Goal: Transaction & Acquisition: Book appointment/travel/reservation

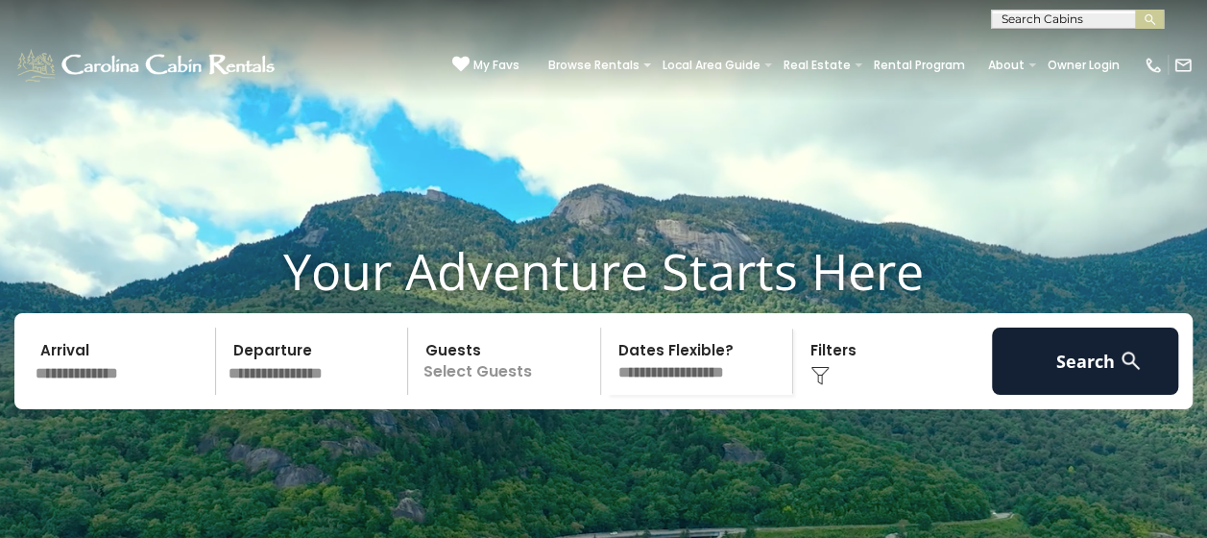
click at [141, 395] on input "text" at bounding box center [122, 361] width 187 height 67
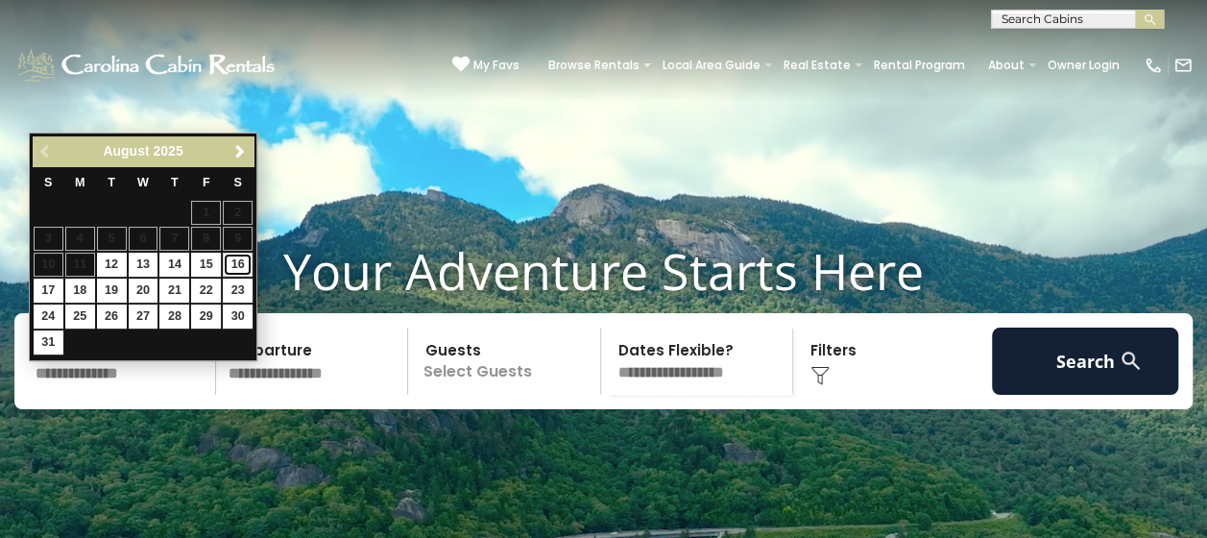
click at [235, 266] on link "16" at bounding box center [238, 265] width 30 height 24
type input "*******"
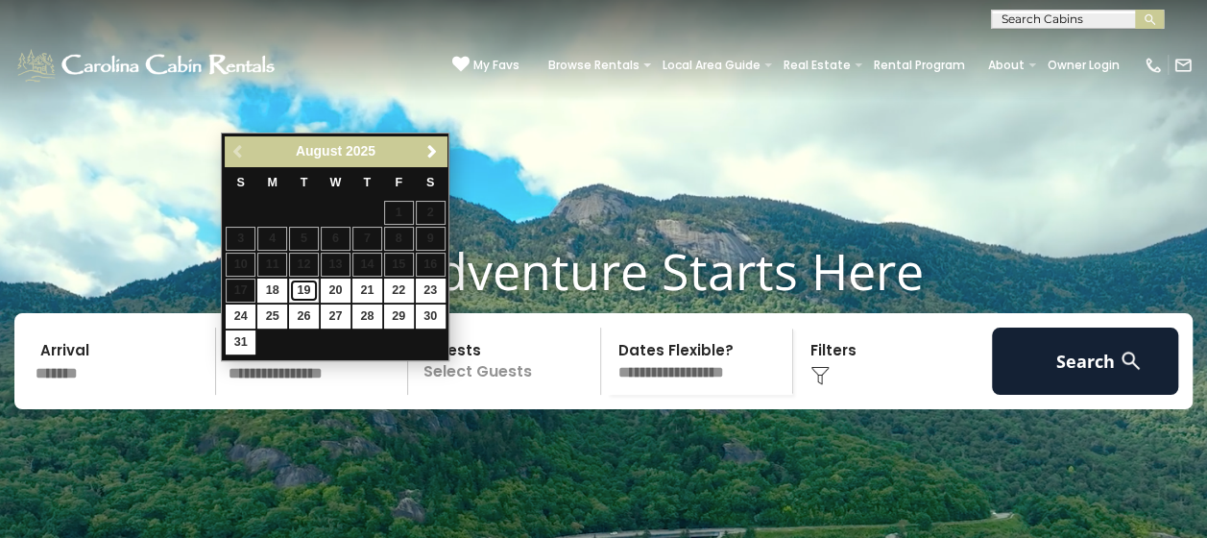
click at [306, 283] on link "19" at bounding box center [304, 291] width 30 height 24
type input "*******"
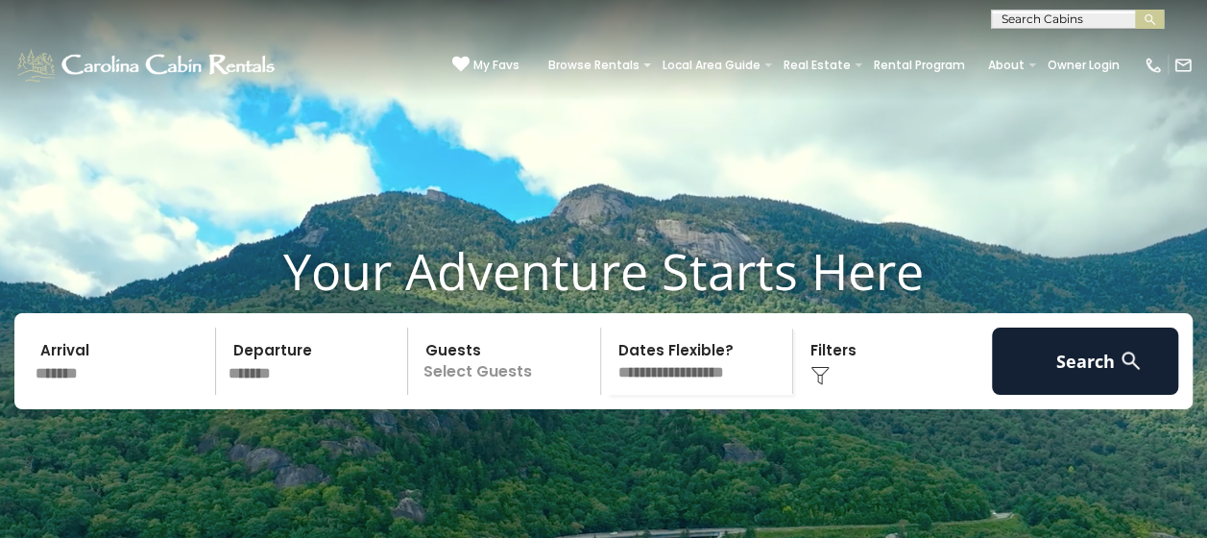
click at [499, 395] on p "Select Guests" at bounding box center [507, 361] width 186 height 67
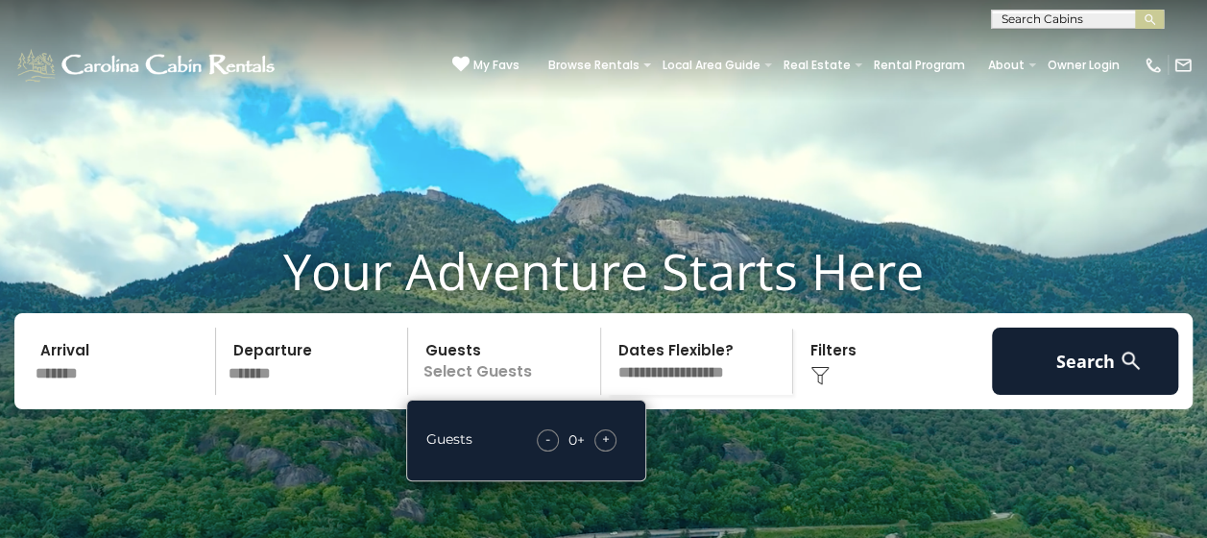
click at [603, 449] on span "+" at bounding box center [606, 438] width 8 height 19
drag, startPoint x: 603, startPoint y: 471, endPoint x: 838, endPoint y: 400, distance: 244.9
click at [838, 395] on div "Click to Choose" at bounding box center [892, 361] width 187 height 67
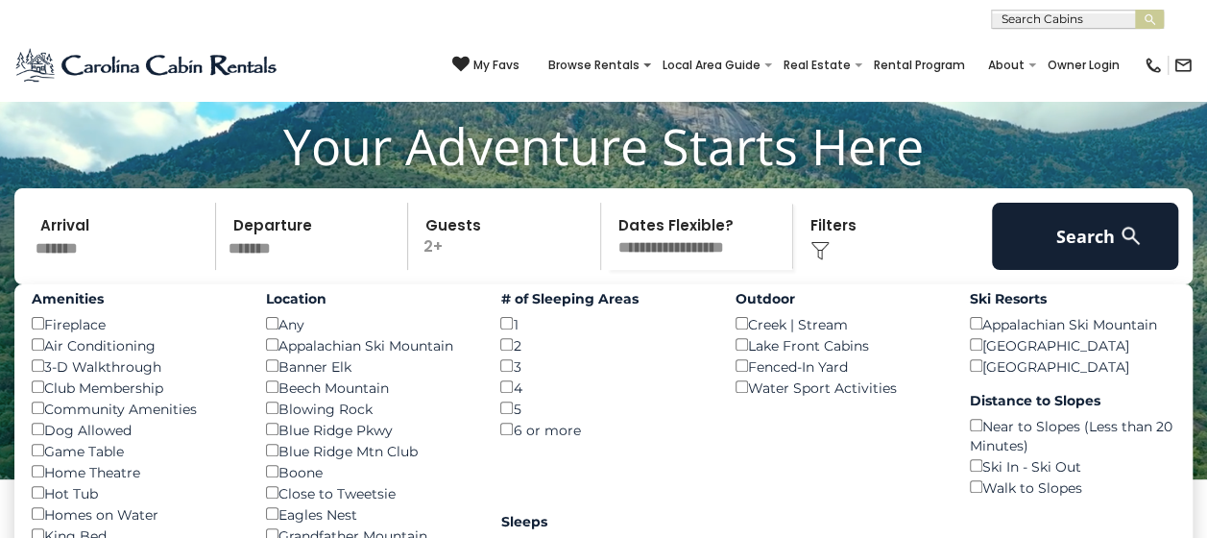
scroll to position [69, 0]
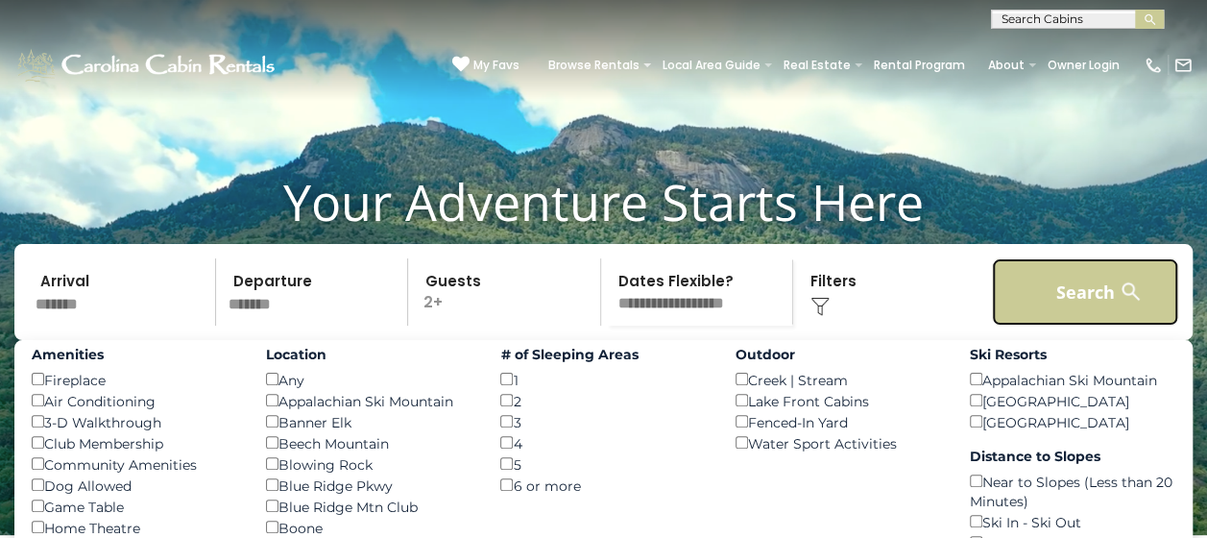
click at [1051, 326] on button "Search" at bounding box center [1085, 291] width 187 height 67
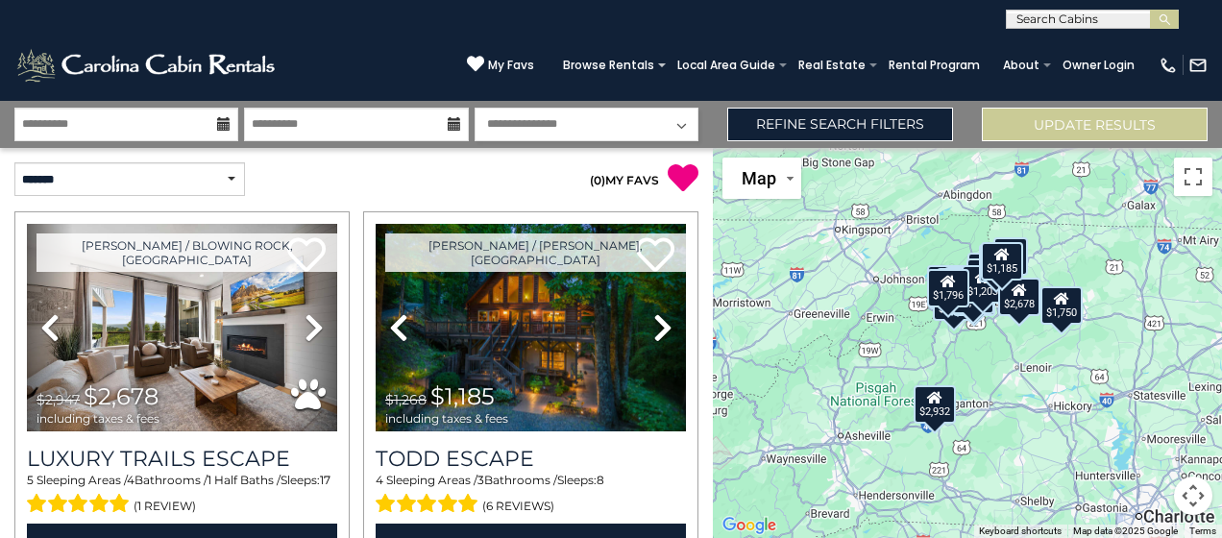
click at [213, 177] on select "**********" at bounding box center [129, 179] width 231 height 34
select select "**********"
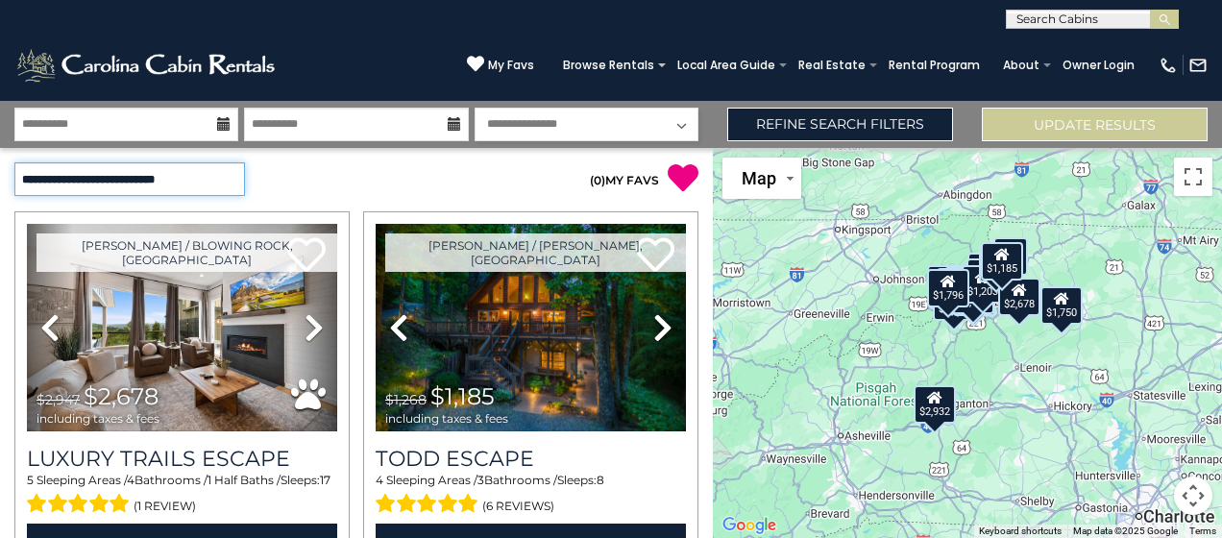
click at [14, 162] on select "**********" at bounding box center [129, 179] width 231 height 34
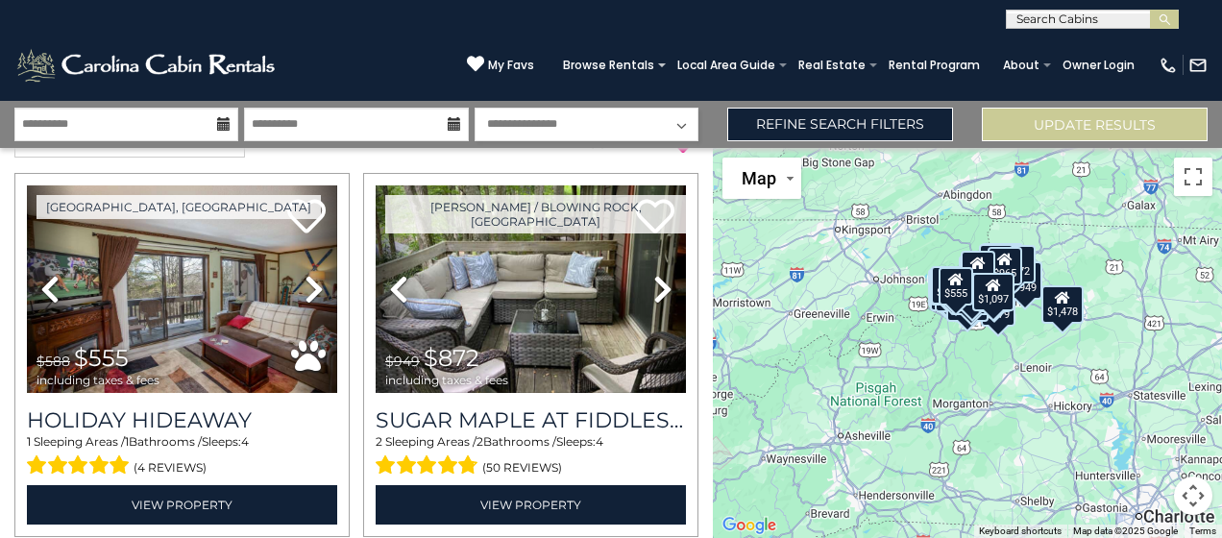
scroll to position [77, 0]
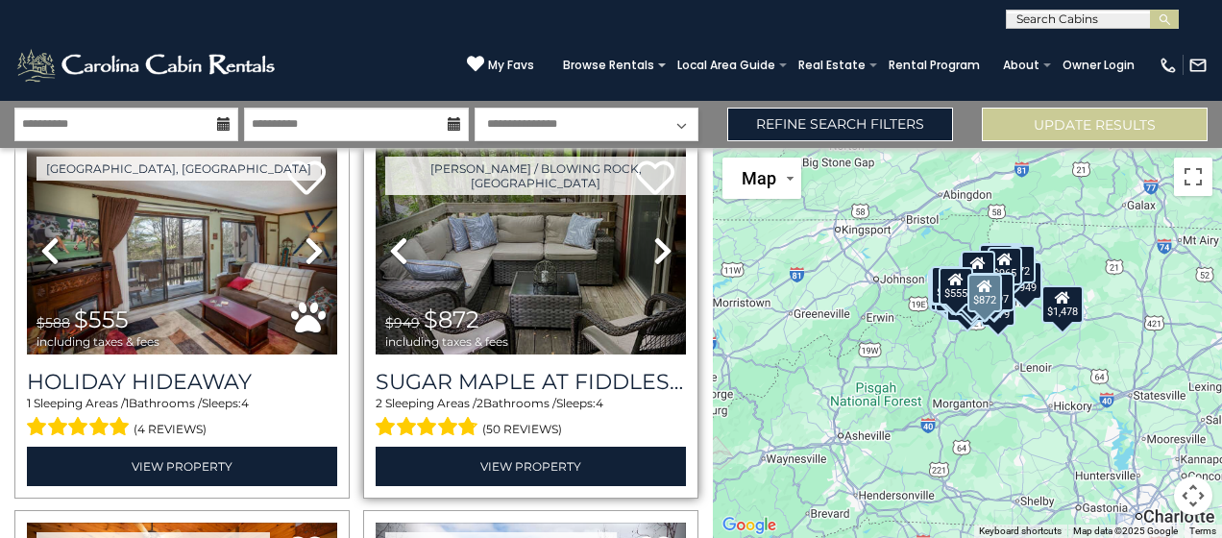
click at [653, 247] on icon at bounding box center [662, 250] width 19 height 31
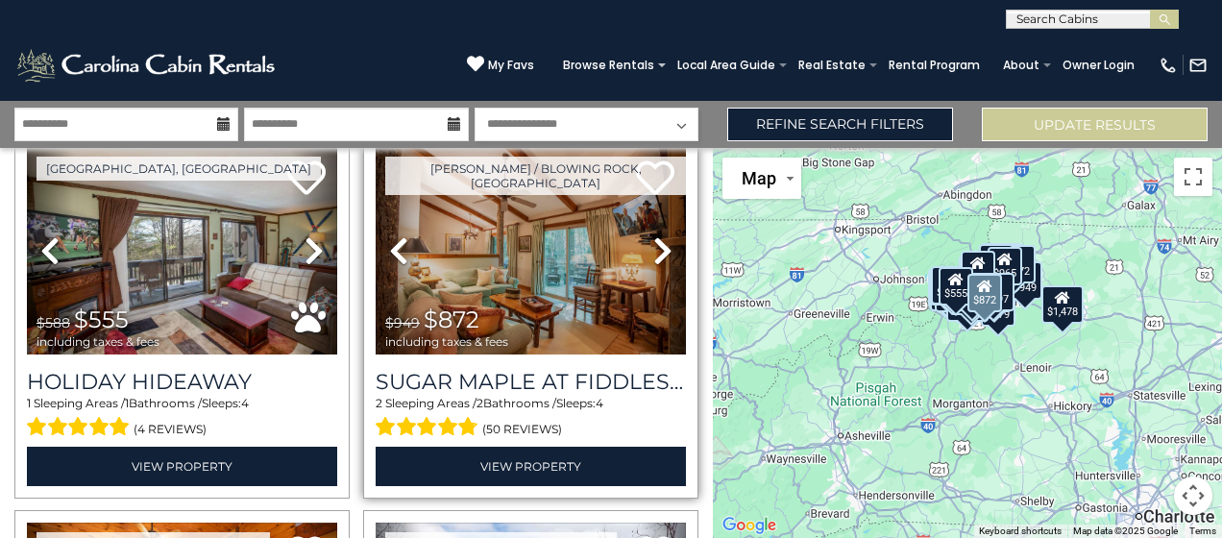
click at [653, 247] on icon at bounding box center [662, 250] width 19 height 31
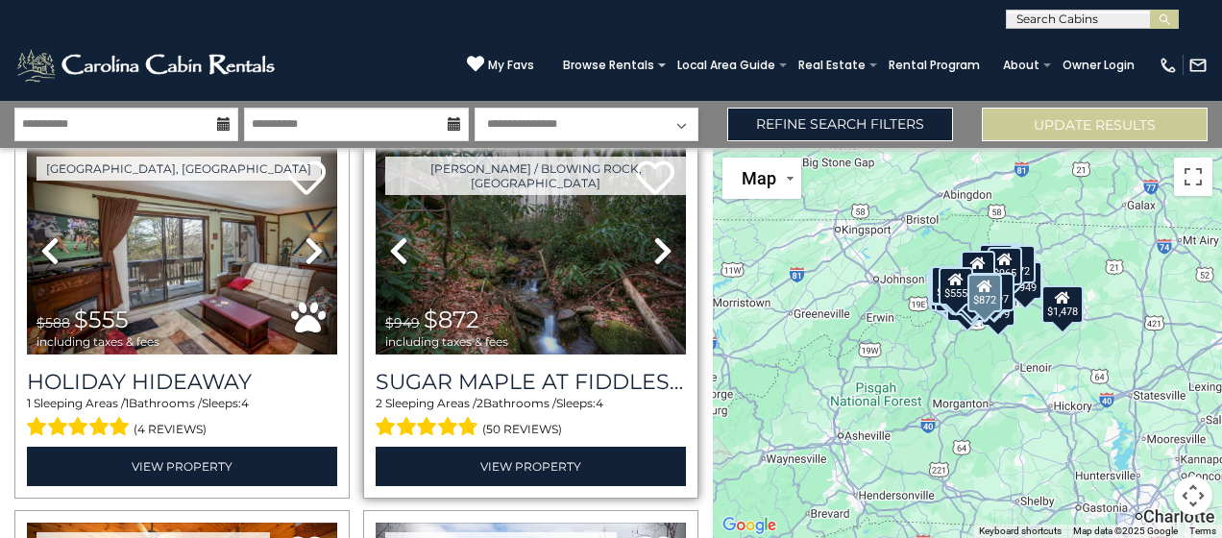
click at [653, 247] on icon at bounding box center [662, 250] width 19 height 31
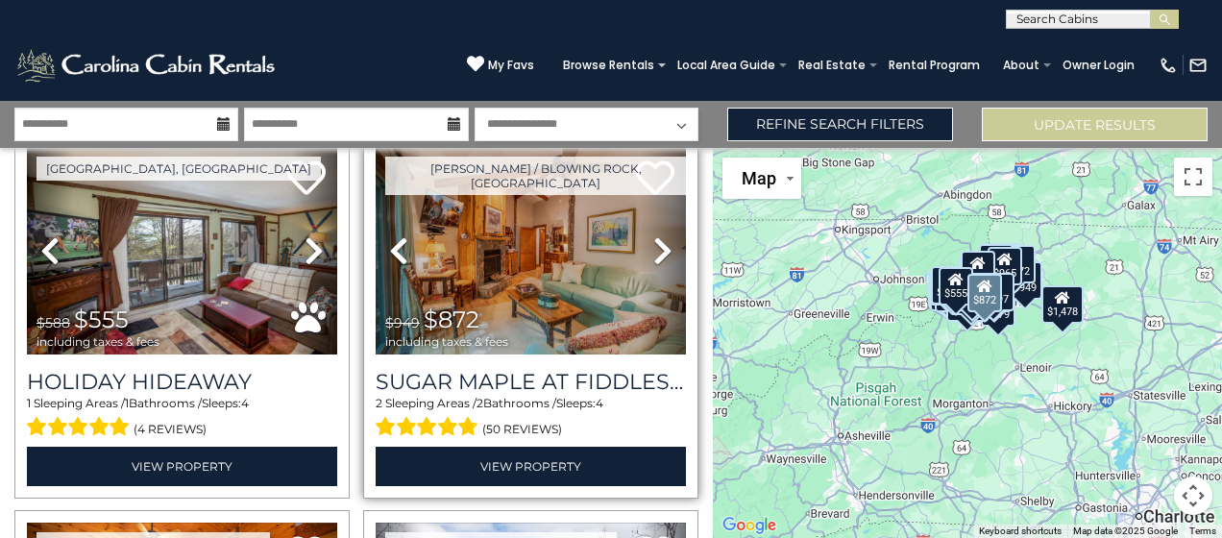
click at [653, 247] on icon at bounding box center [662, 250] width 19 height 31
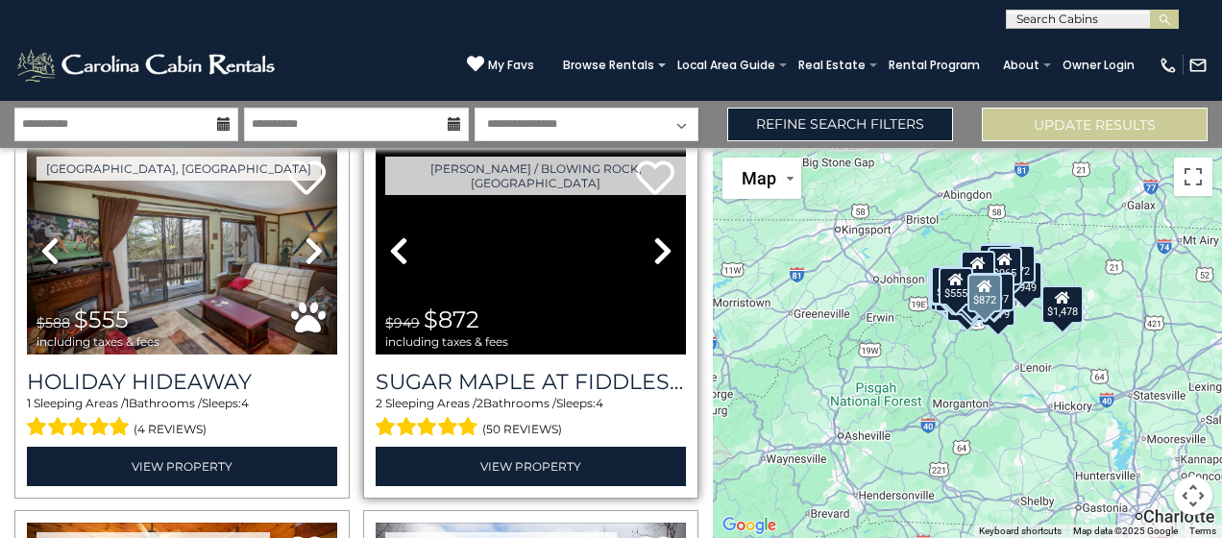
click at [653, 247] on icon at bounding box center [662, 250] width 19 height 31
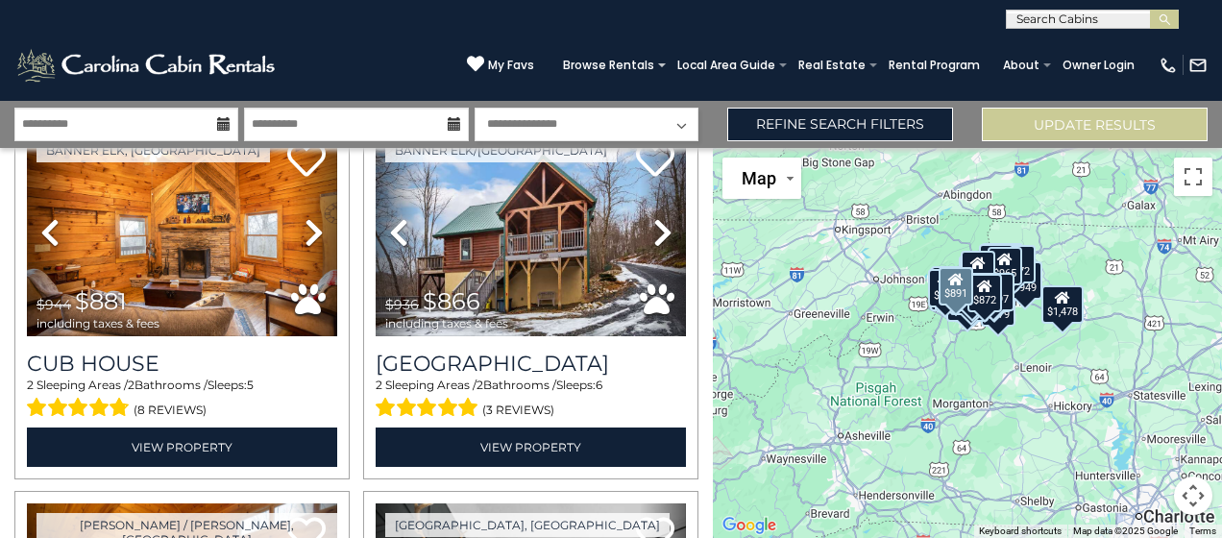
scroll to position [816, 0]
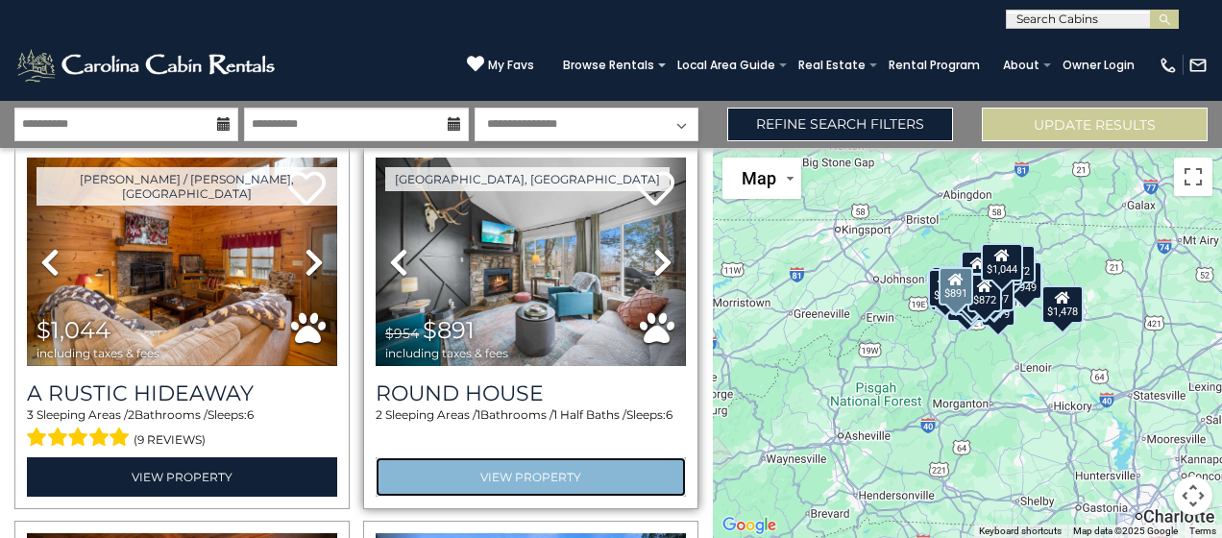
click at [464, 461] on link "View Property" at bounding box center [531, 476] width 310 height 39
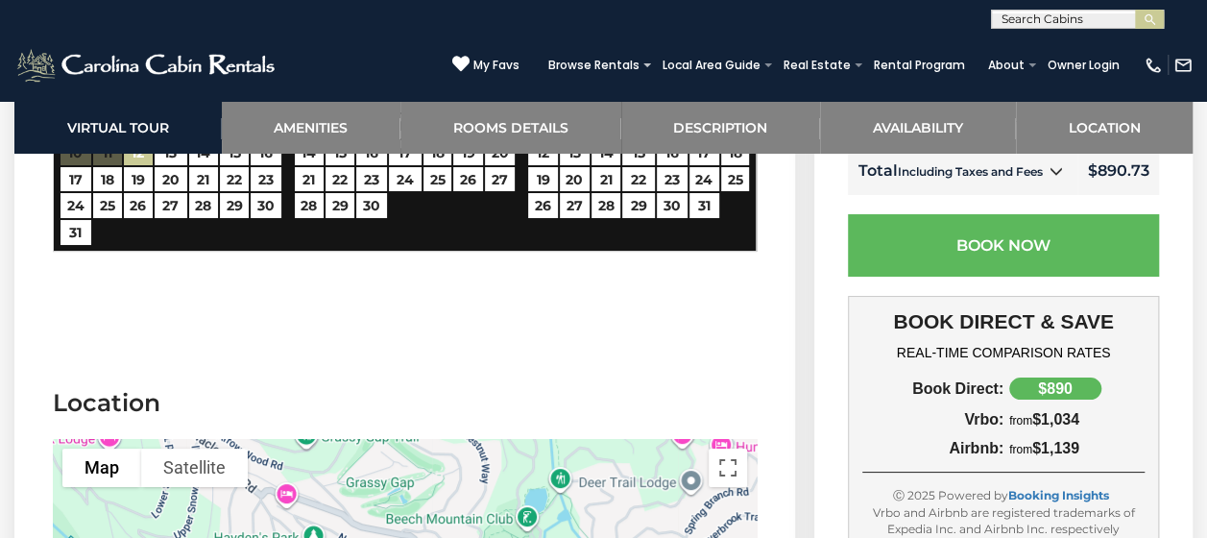
scroll to position [3136, 0]
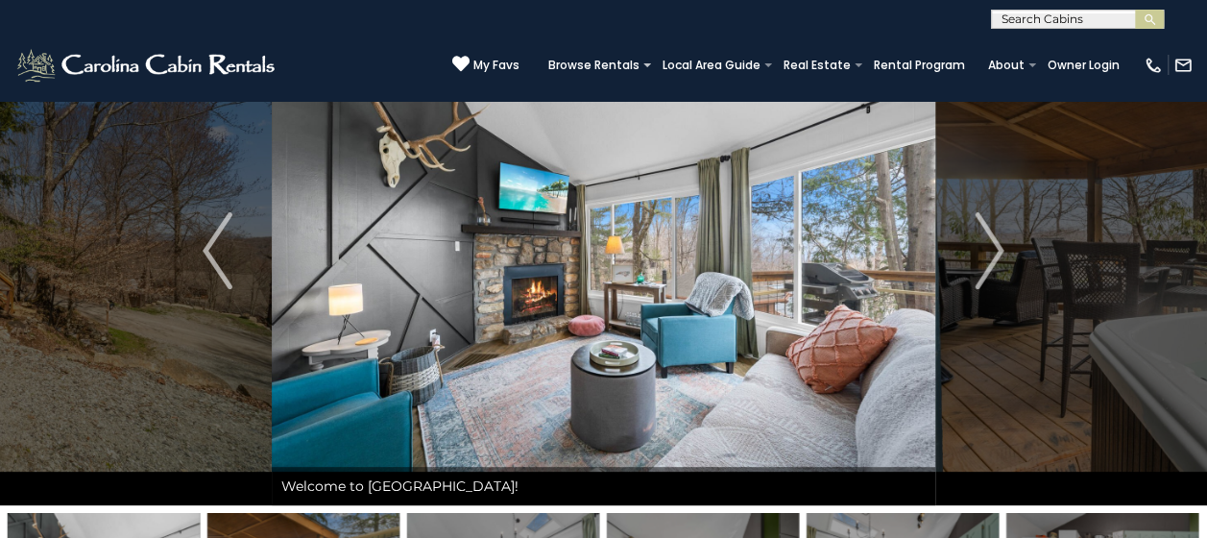
scroll to position [101, 0]
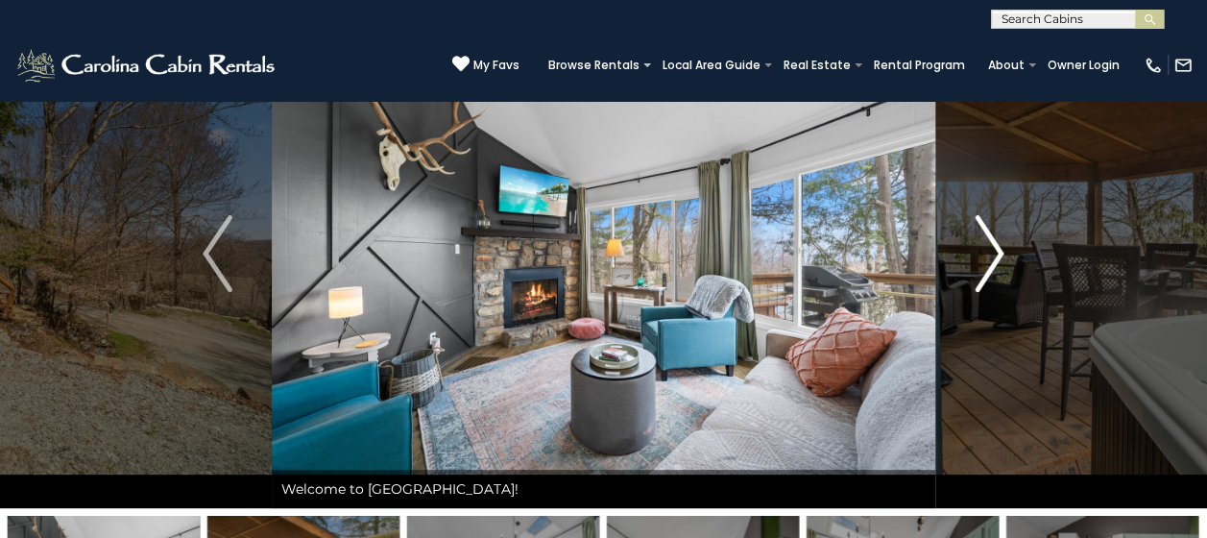
click at [995, 256] on img "Next" at bounding box center [989, 253] width 29 height 77
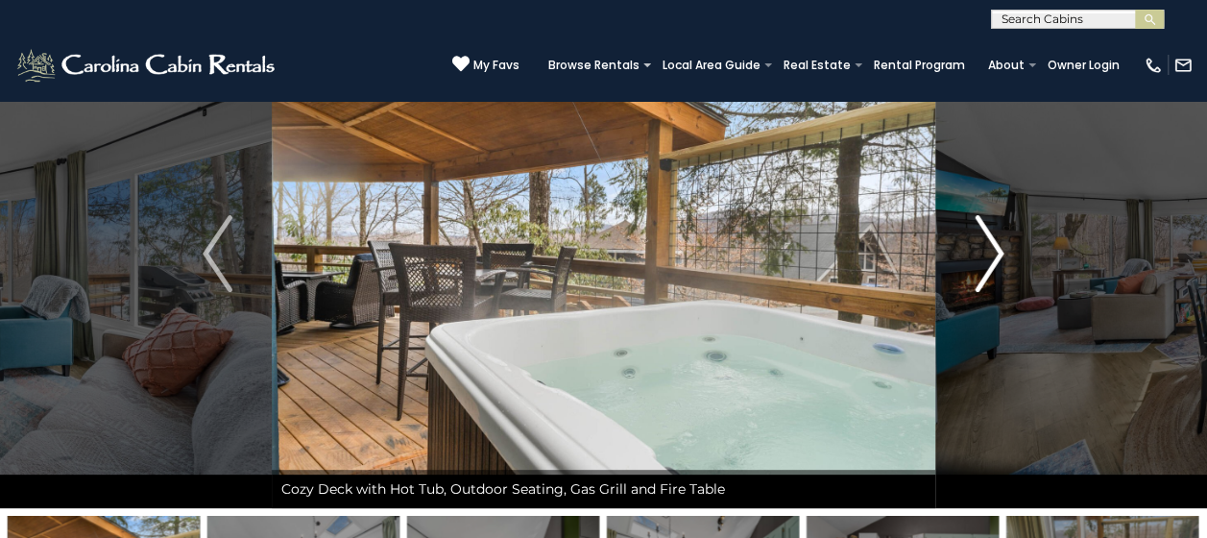
click at [995, 256] on img "Next" at bounding box center [989, 253] width 29 height 77
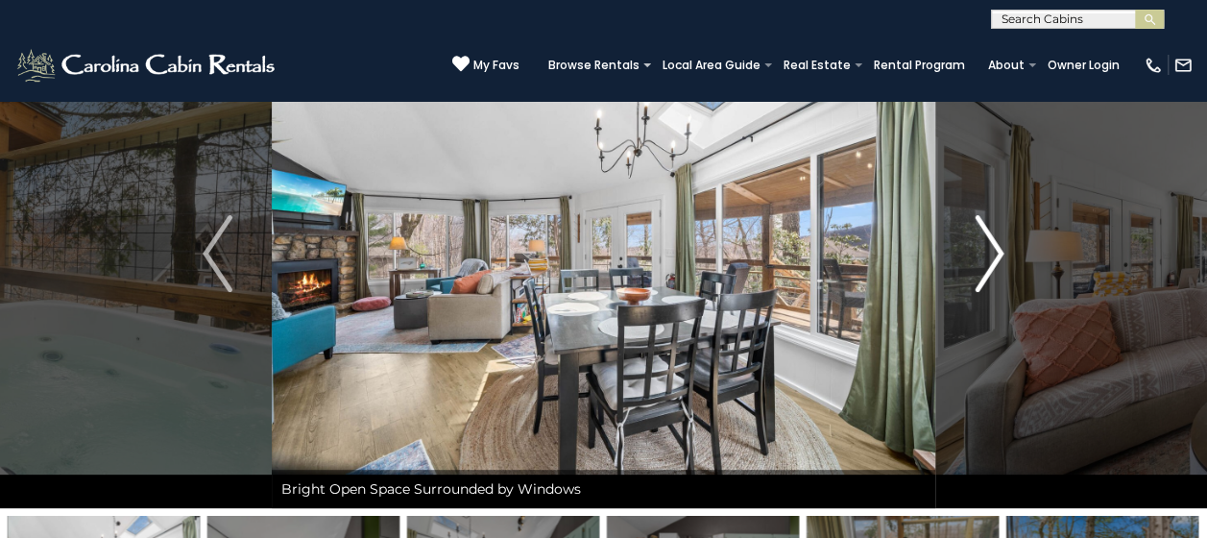
click at [995, 256] on img "Next" at bounding box center [989, 253] width 29 height 77
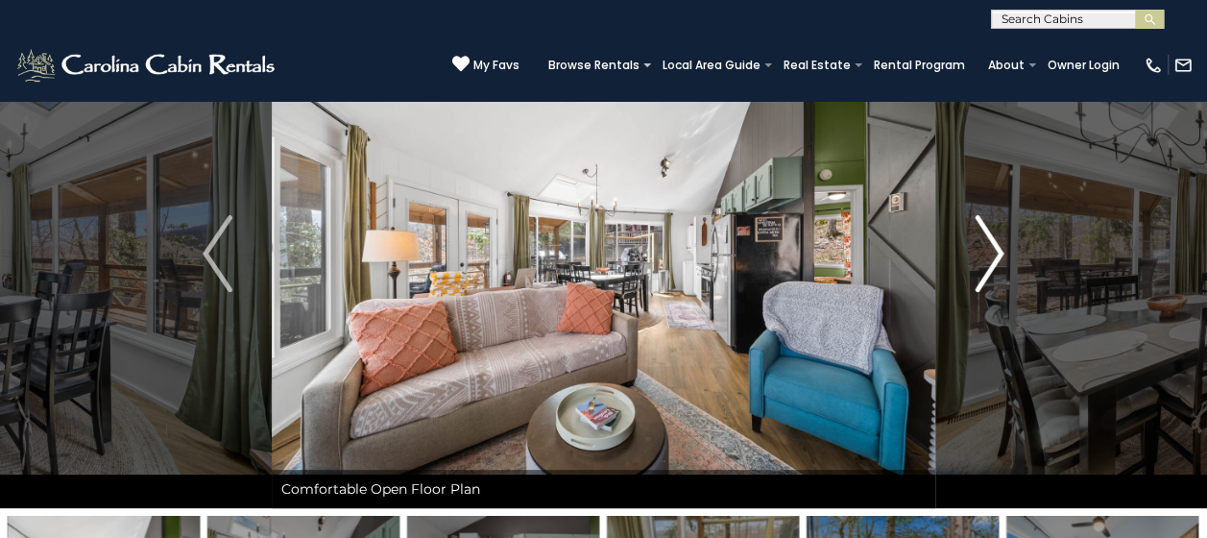
click at [995, 256] on img "Next" at bounding box center [989, 253] width 29 height 77
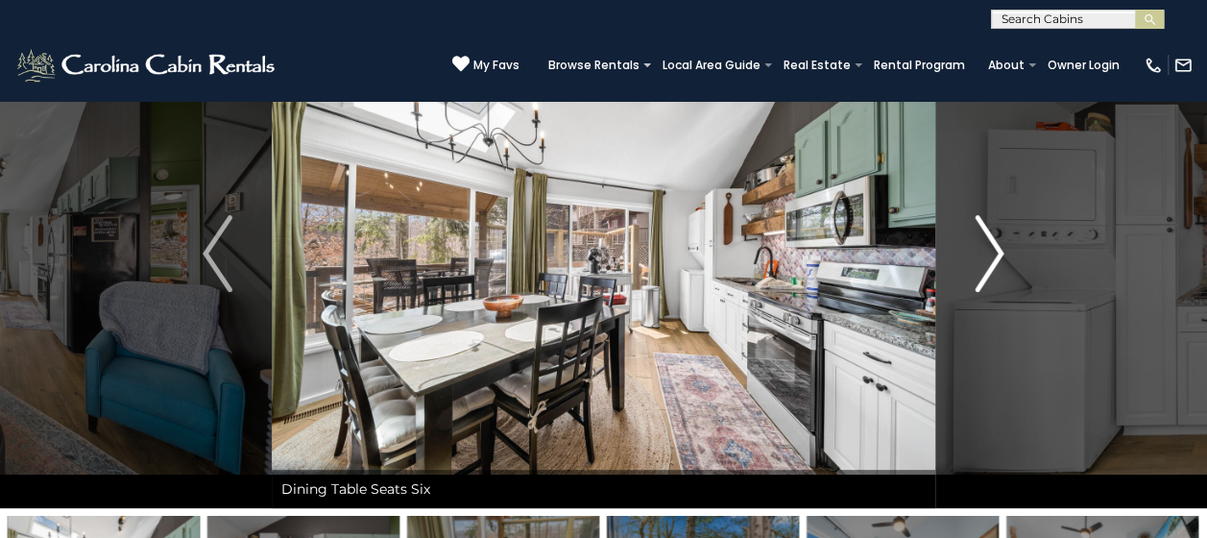
click at [995, 256] on img "Next" at bounding box center [989, 253] width 29 height 77
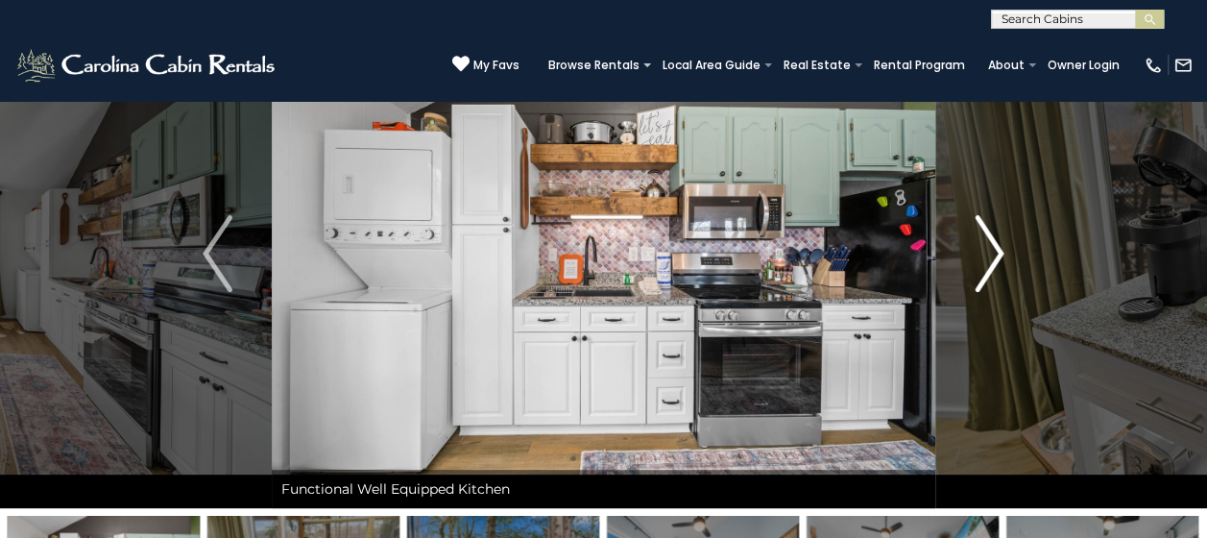
click at [995, 256] on img "Next" at bounding box center [989, 253] width 29 height 77
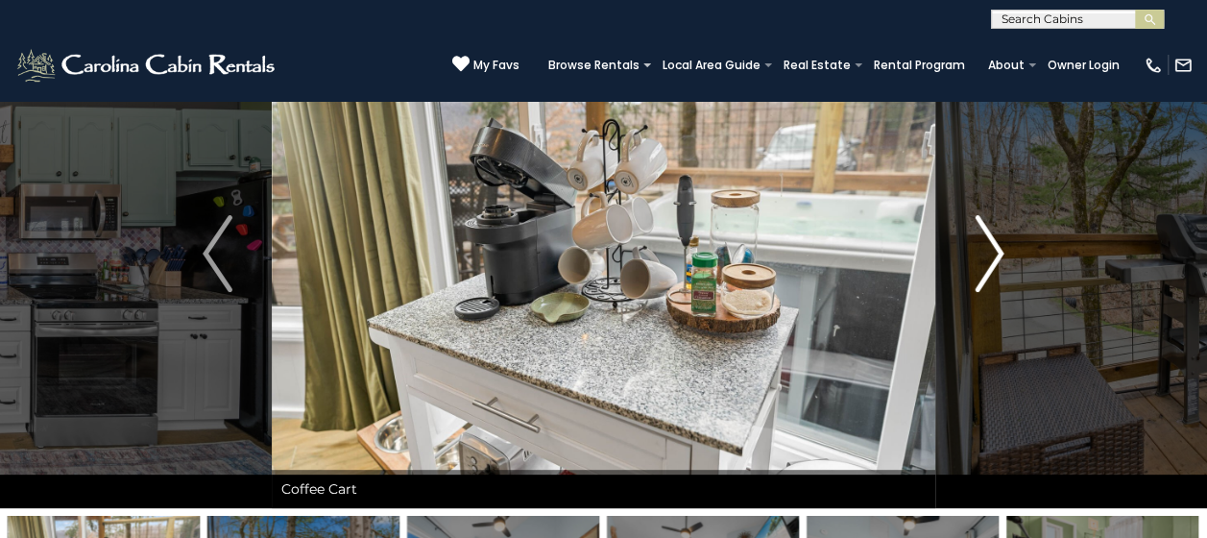
click at [995, 256] on img "Next" at bounding box center [989, 253] width 29 height 77
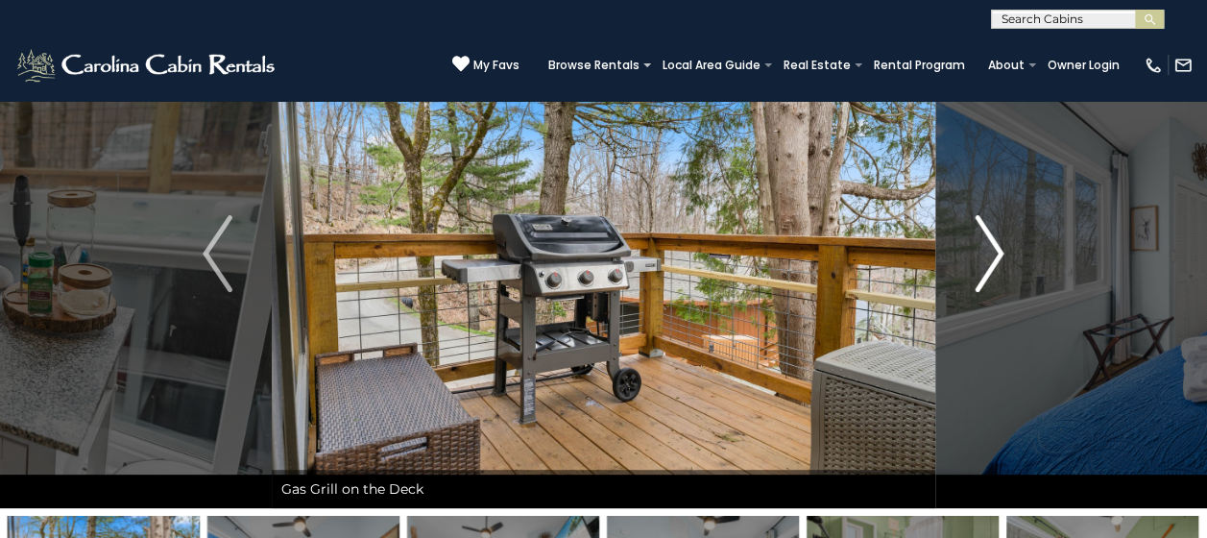
click at [995, 256] on img "Next" at bounding box center [989, 253] width 29 height 77
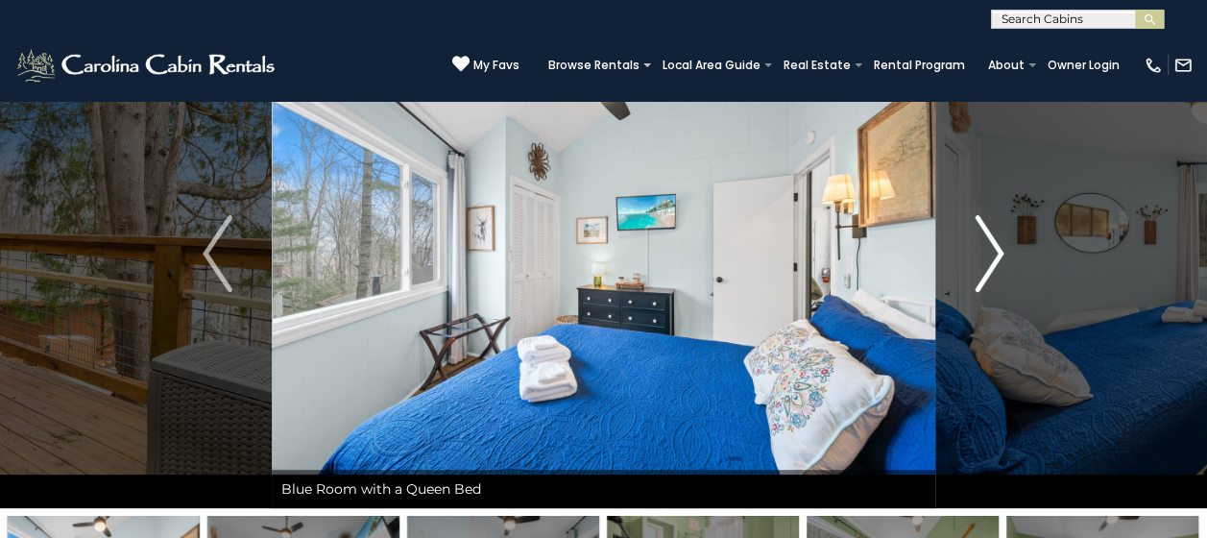
click at [994, 256] on img "Next" at bounding box center [989, 253] width 29 height 77
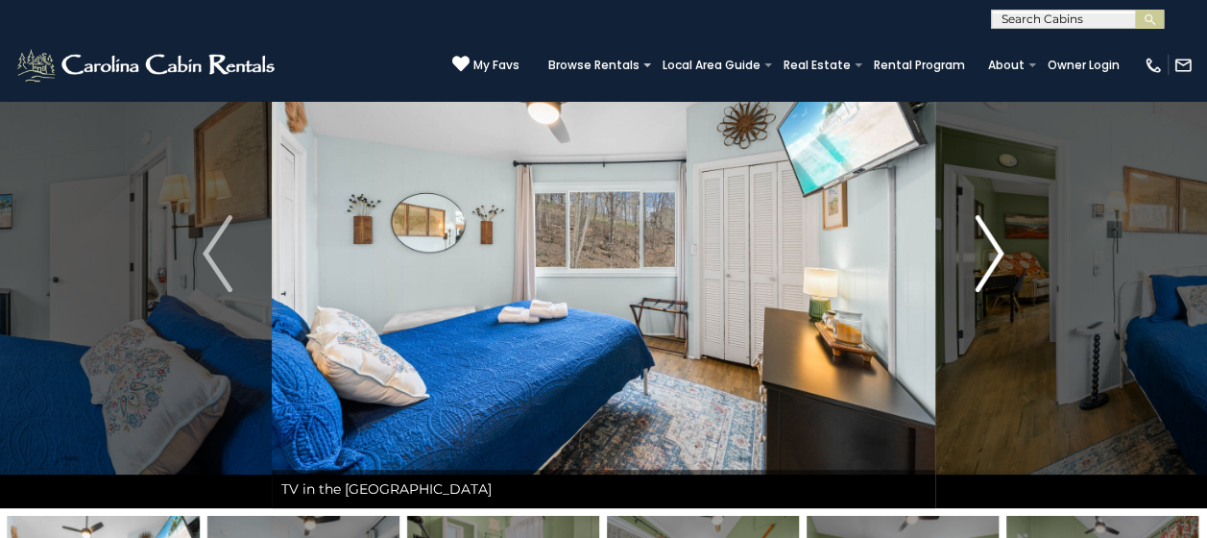
click at [994, 256] on img "Next" at bounding box center [989, 253] width 29 height 77
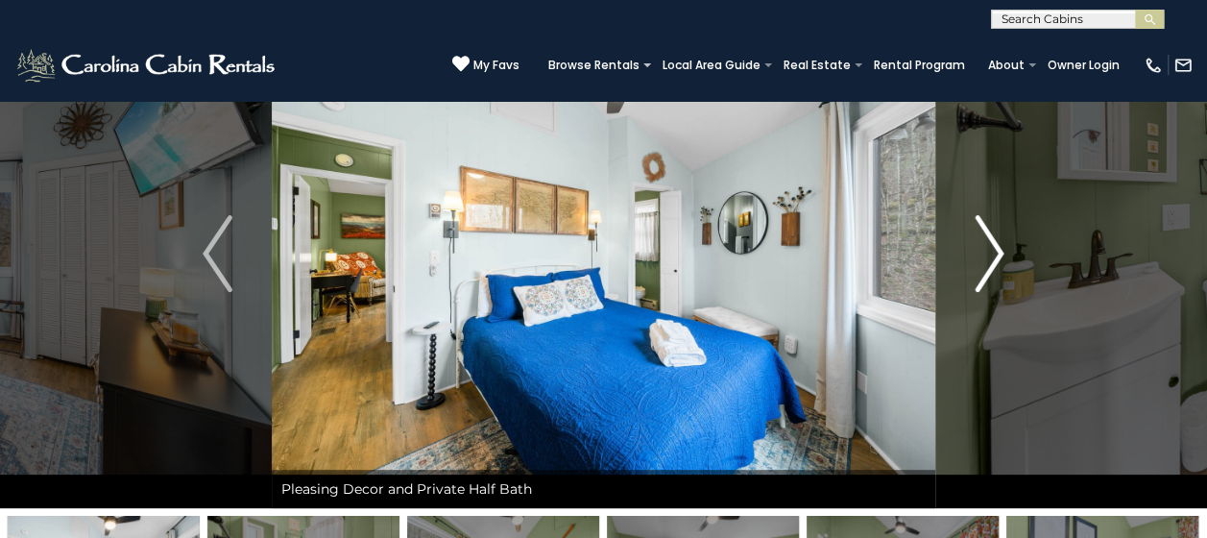
click at [994, 256] on img "Next" at bounding box center [989, 253] width 29 height 77
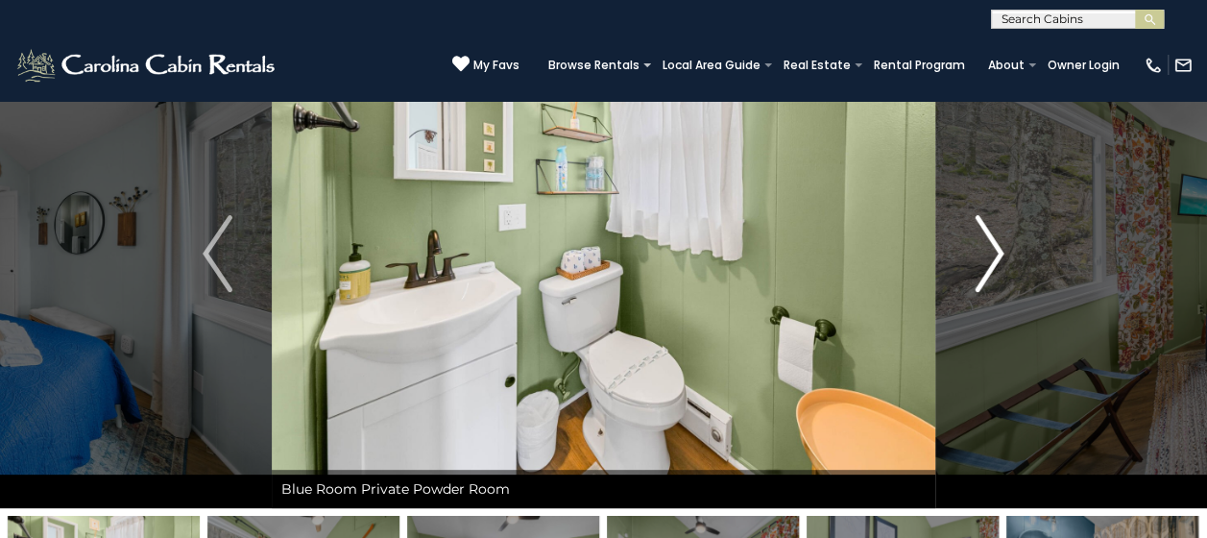
click at [994, 256] on img "Next" at bounding box center [989, 253] width 29 height 77
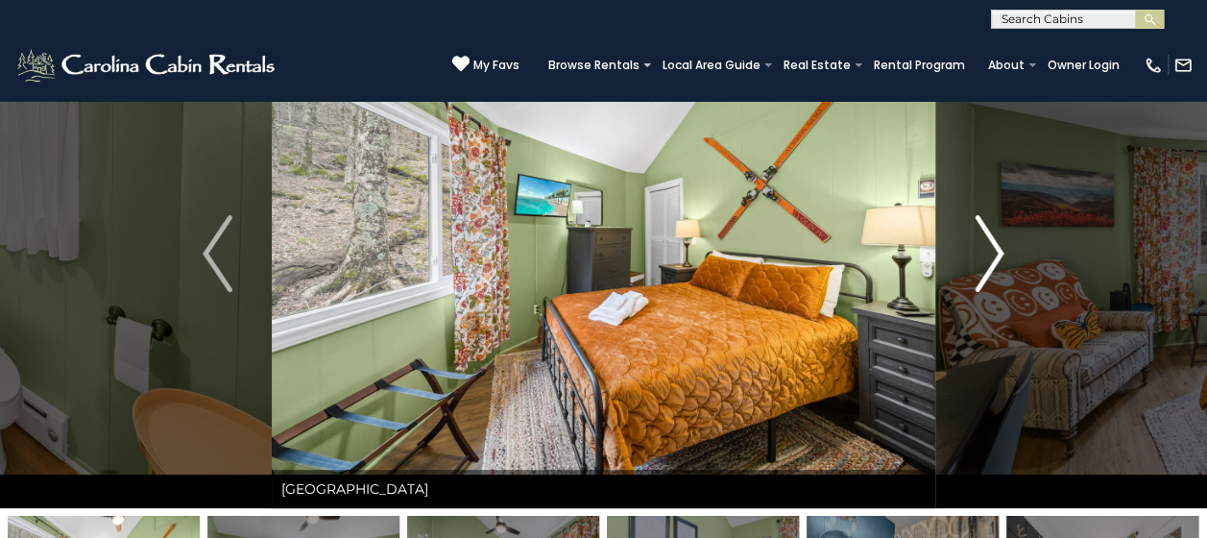
click at [994, 256] on img "Next" at bounding box center [989, 253] width 29 height 77
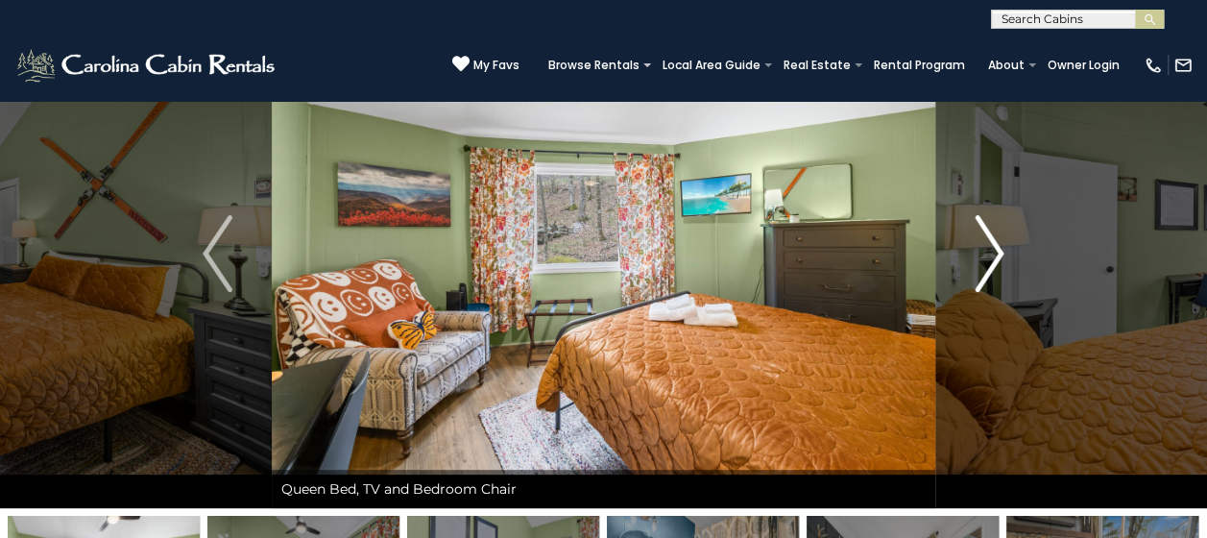
click at [994, 256] on img "Next" at bounding box center [989, 253] width 29 height 77
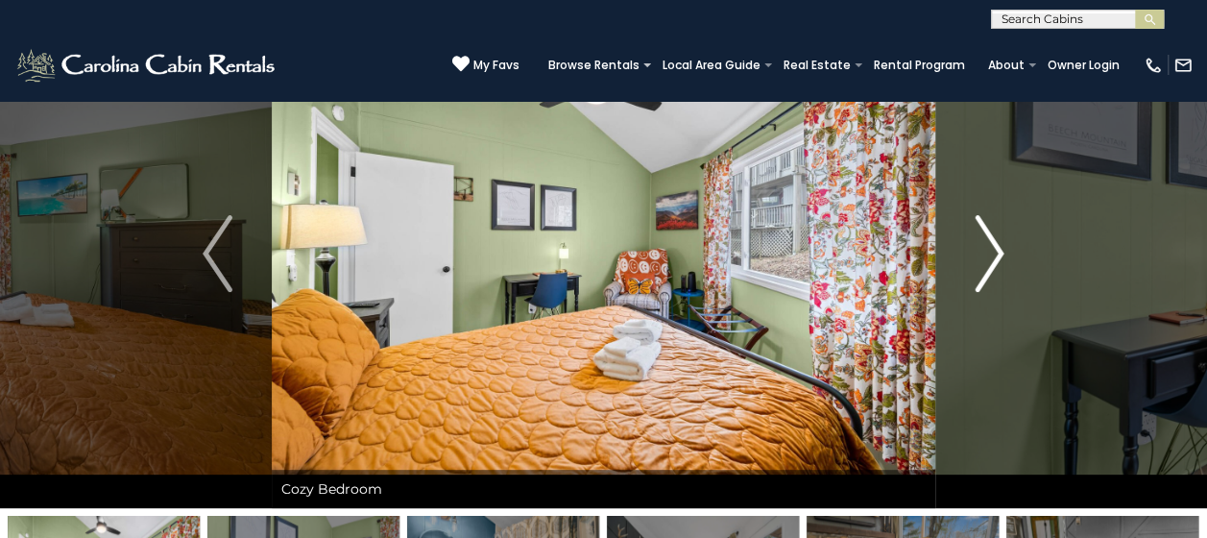
click at [994, 256] on img "Next" at bounding box center [989, 253] width 29 height 77
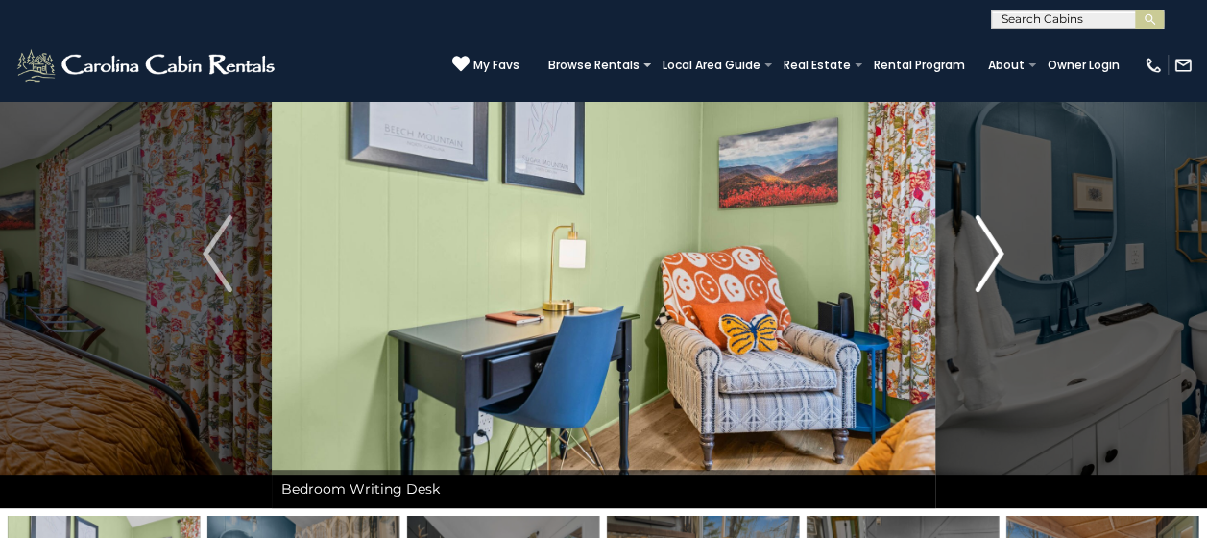
click at [994, 256] on img "Next" at bounding box center [989, 253] width 29 height 77
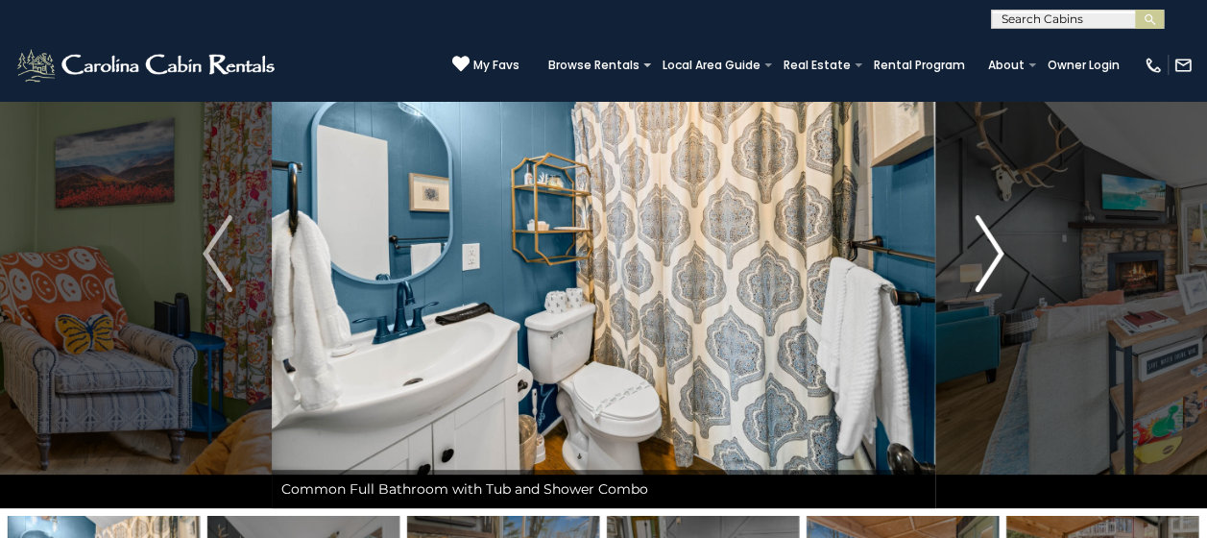
click at [994, 256] on img "Next" at bounding box center [989, 253] width 29 height 77
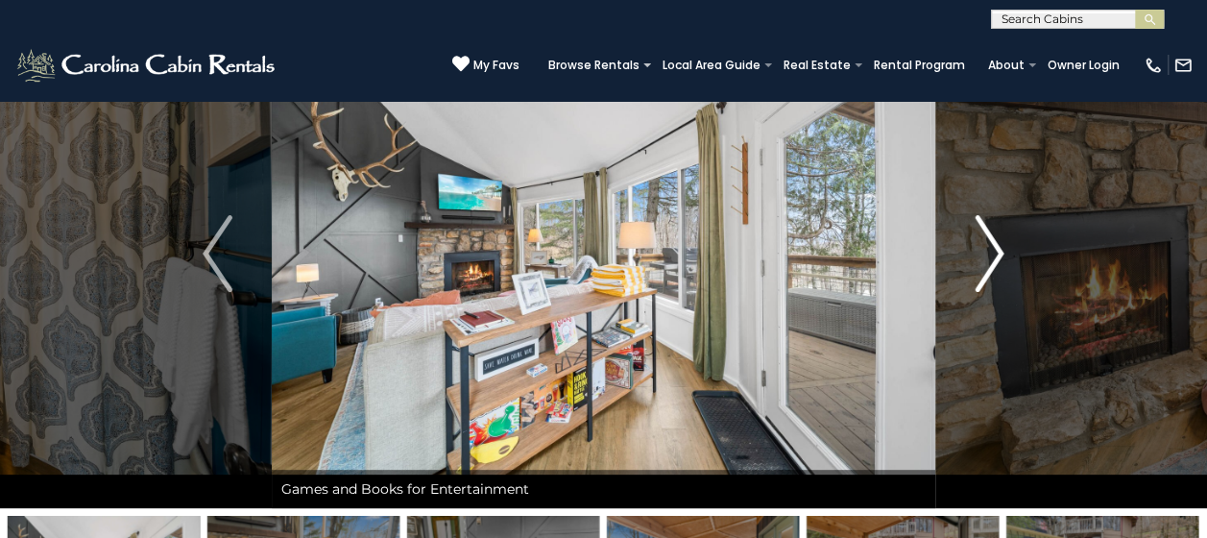
click at [994, 256] on img "Next" at bounding box center [989, 253] width 29 height 77
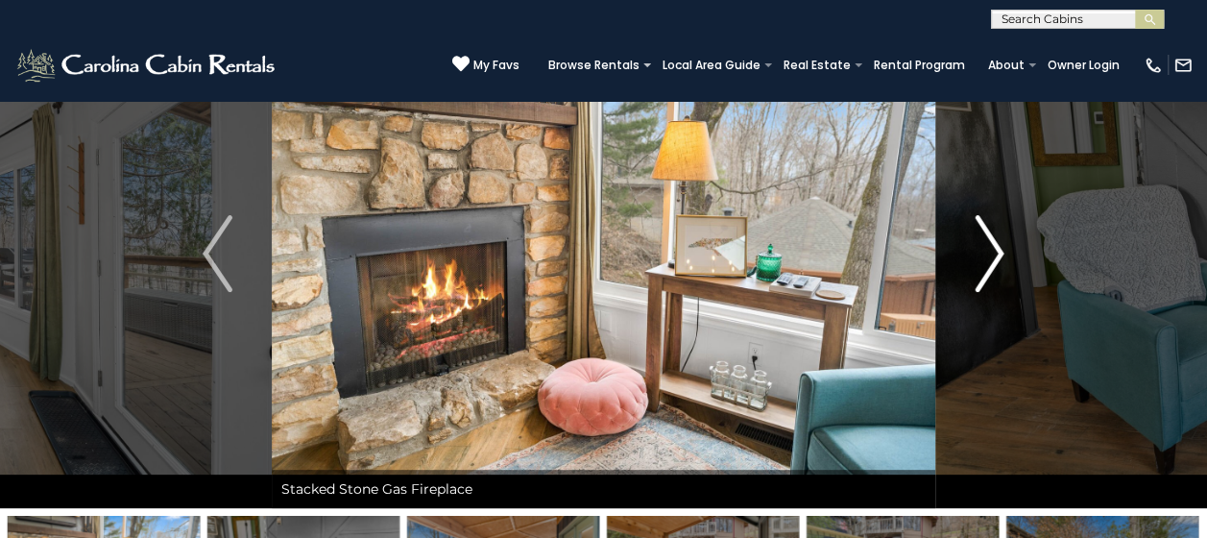
click at [994, 256] on img "Next" at bounding box center [989, 253] width 29 height 77
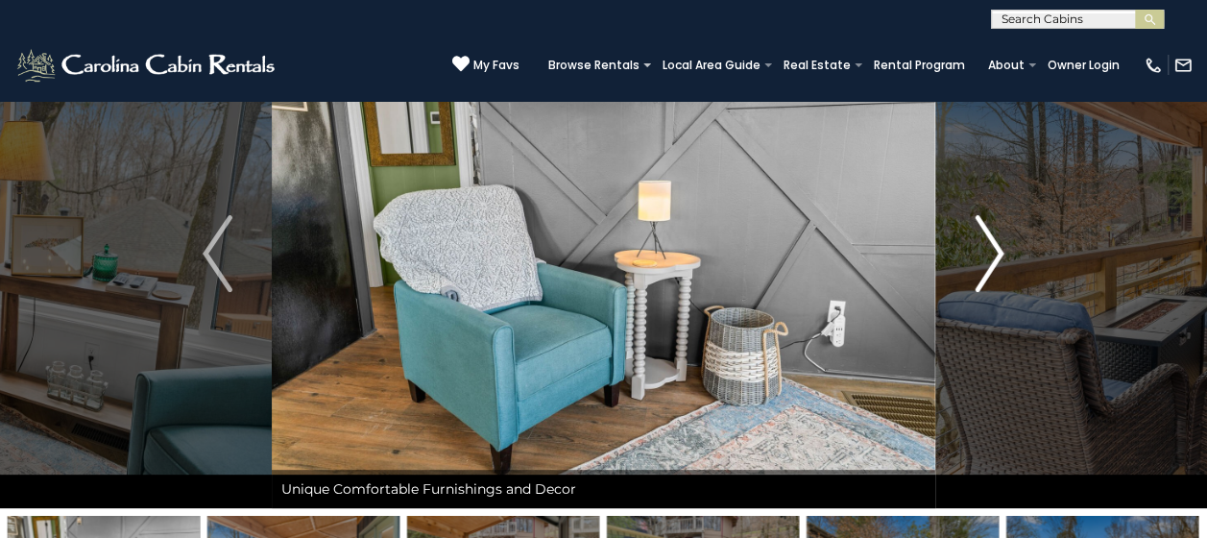
click at [994, 256] on img "Next" at bounding box center [989, 253] width 29 height 77
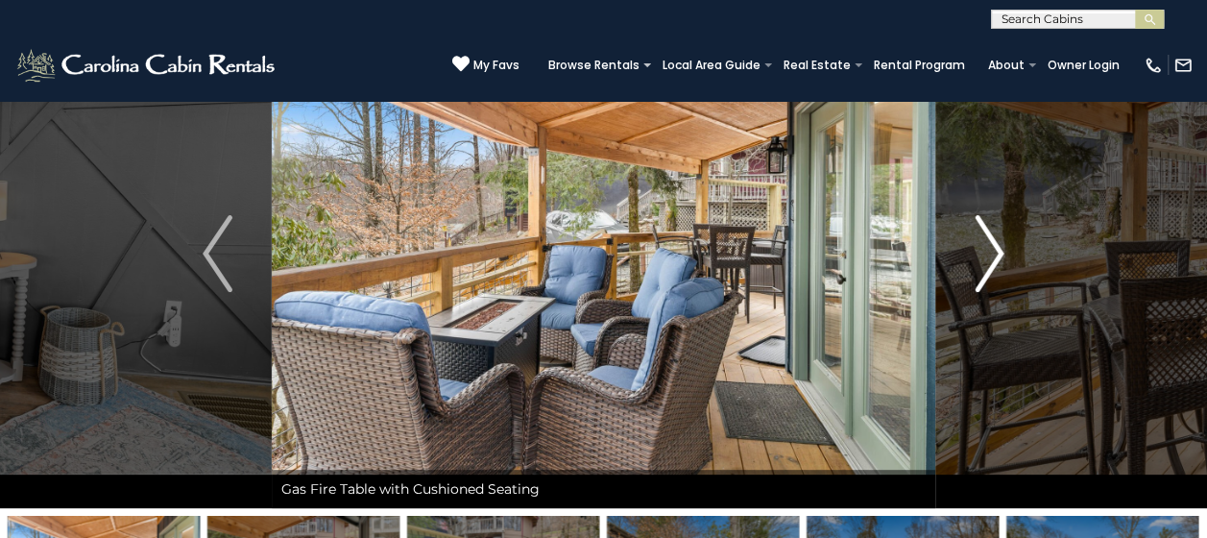
click at [994, 256] on img "Next" at bounding box center [989, 253] width 29 height 77
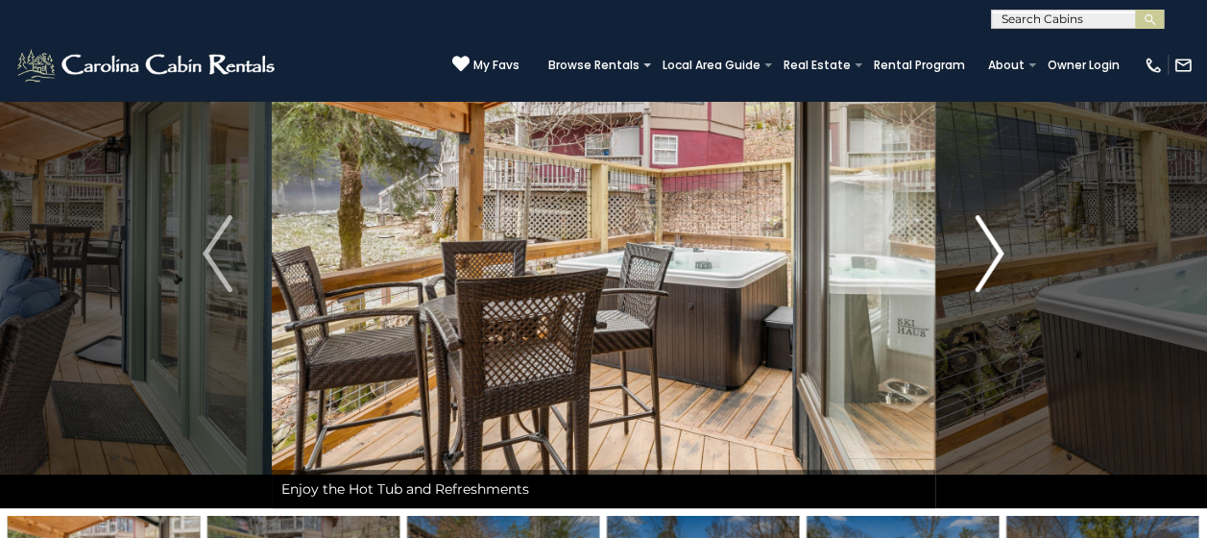
click at [994, 256] on img "Next" at bounding box center [989, 253] width 29 height 77
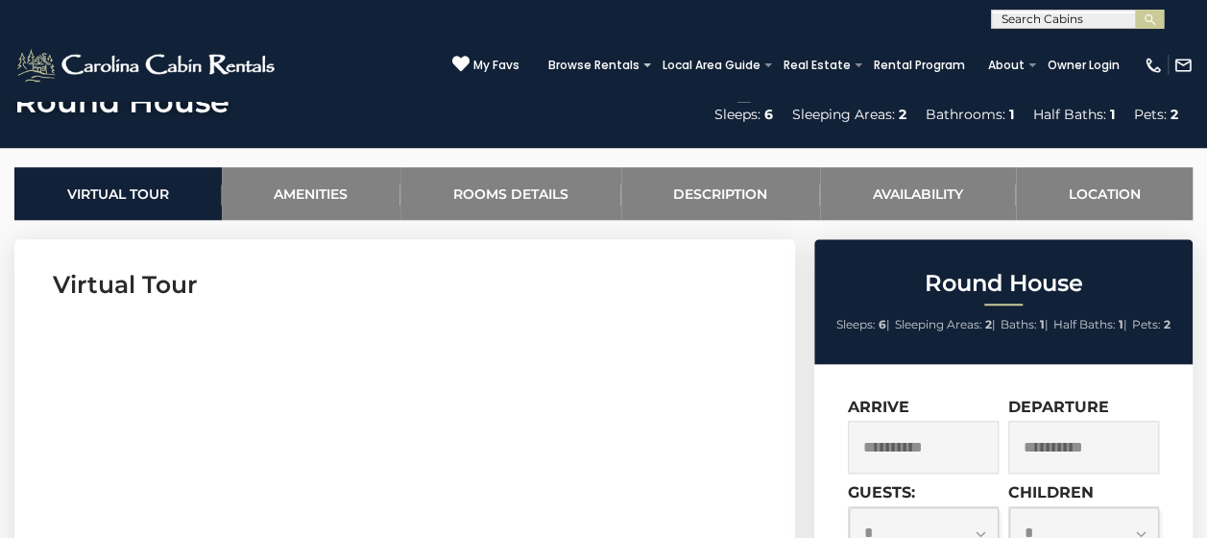
scroll to position [694, 0]
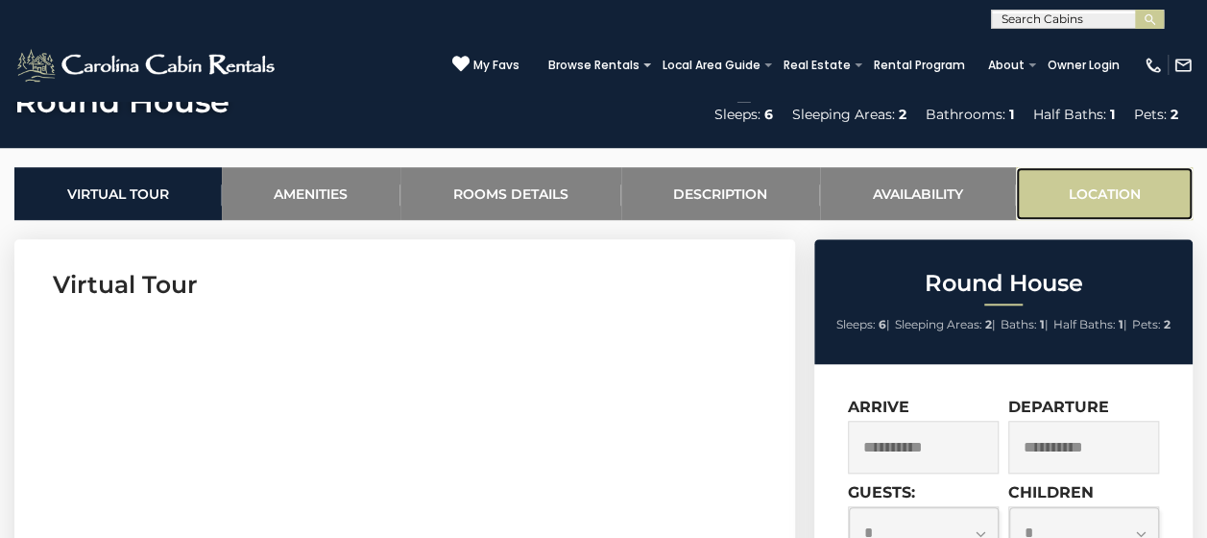
click at [1115, 196] on link "Location" at bounding box center [1105, 193] width 178 height 53
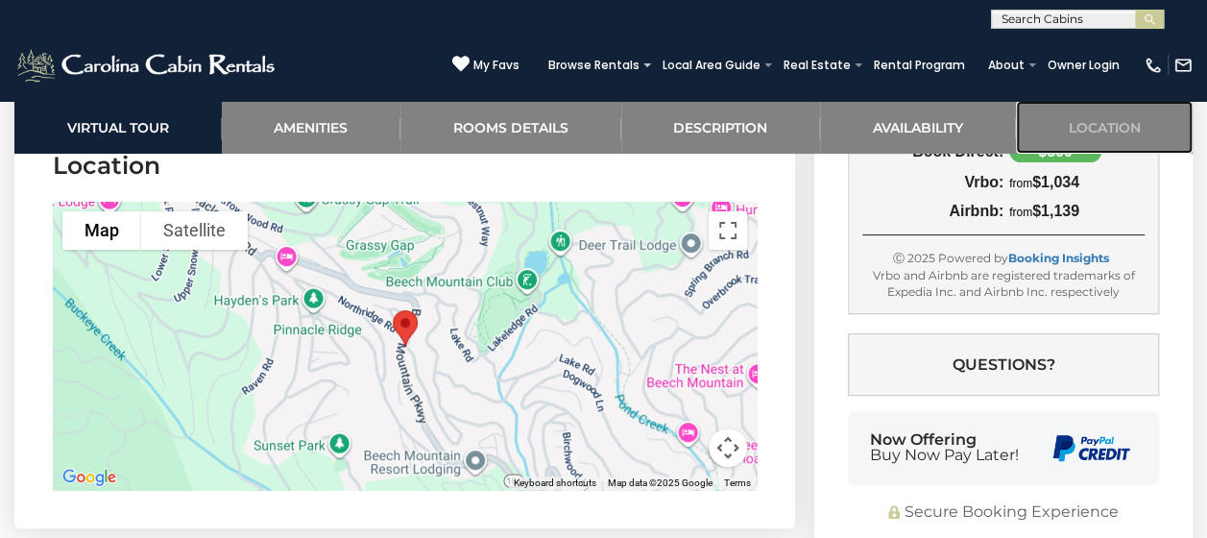
scroll to position [3763, 0]
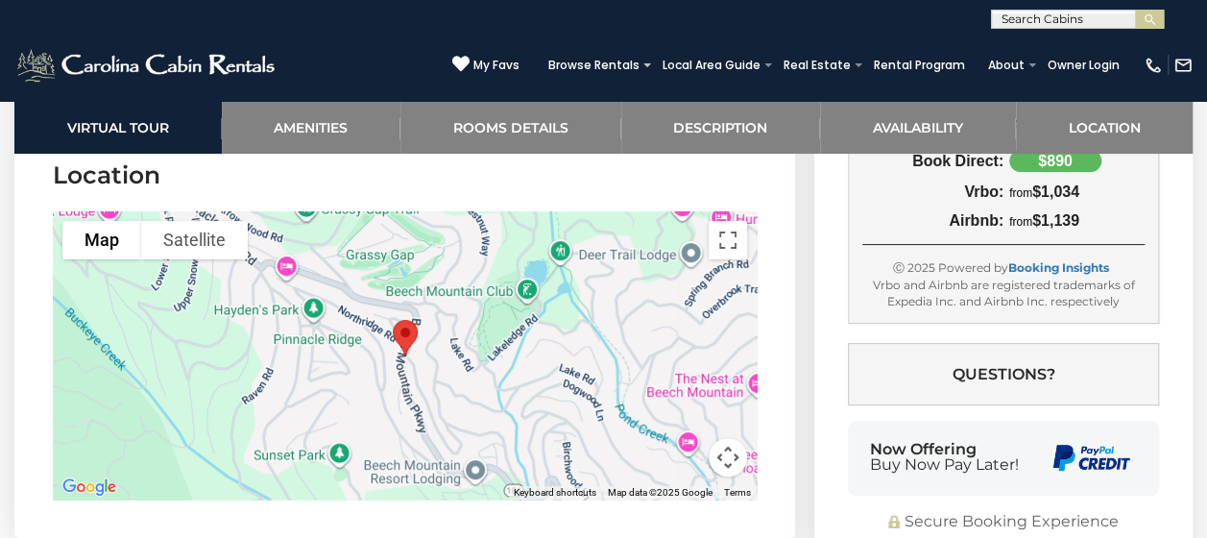
click at [402, 328] on img "Round House" at bounding box center [405, 337] width 40 height 51
click at [406, 348] on img "Round House" at bounding box center [405, 337] width 40 height 51
click at [406, 336] on img "Round House" at bounding box center [405, 337] width 40 height 51
click at [403, 333] on img "Round House" at bounding box center [405, 337] width 40 height 51
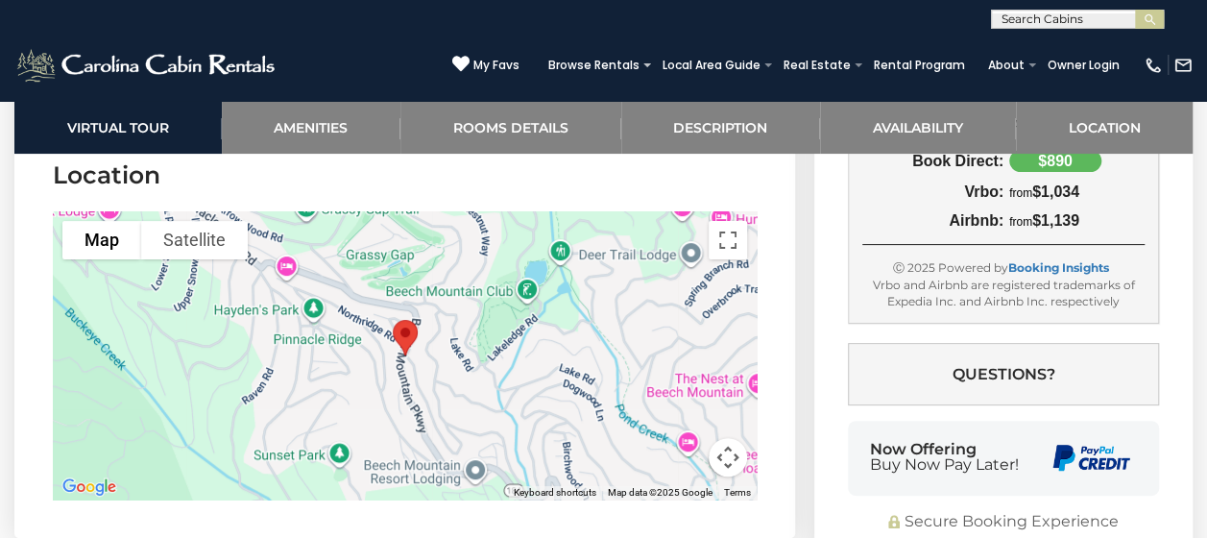
click at [403, 333] on img "Round House" at bounding box center [405, 337] width 40 height 51
click at [112, 249] on button "Map" at bounding box center [101, 240] width 79 height 38
click at [84, 270] on span "Terrain" at bounding box center [79, 278] width 17 height 17
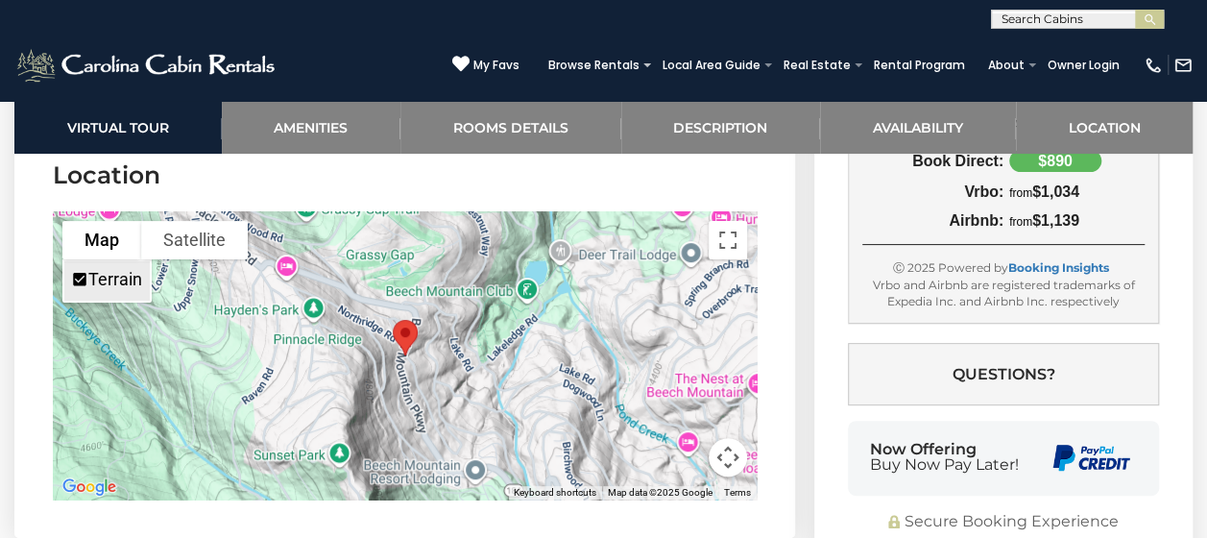
click at [85, 271] on span "Terrain" at bounding box center [79, 278] width 17 height 17
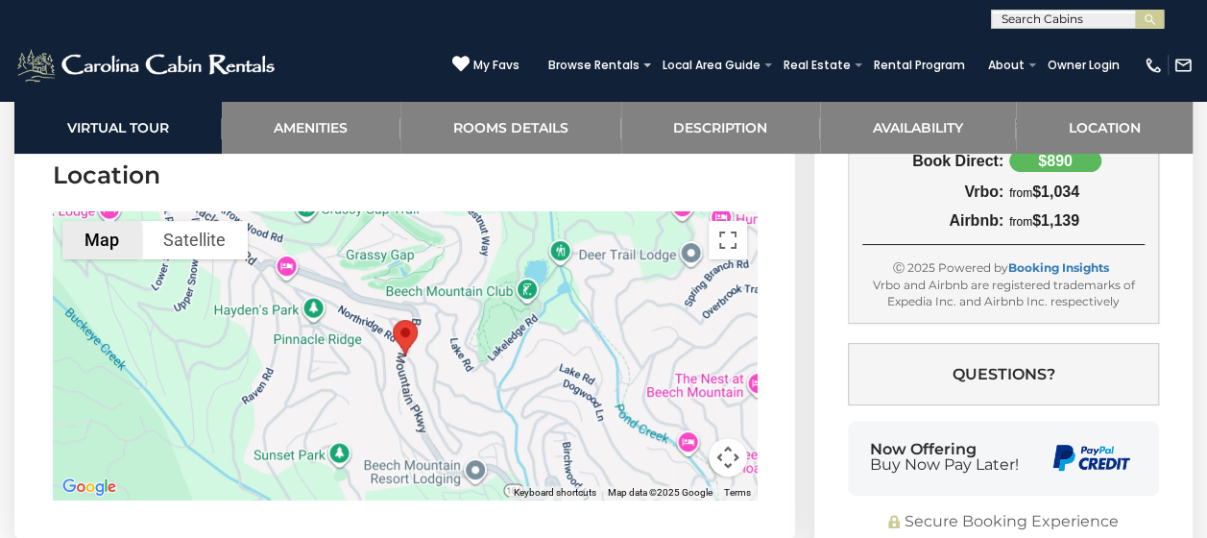
click at [121, 230] on button "Map" at bounding box center [101, 240] width 79 height 38
click at [176, 239] on button "Satellite" at bounding box center [194, 240] width 107 height 38
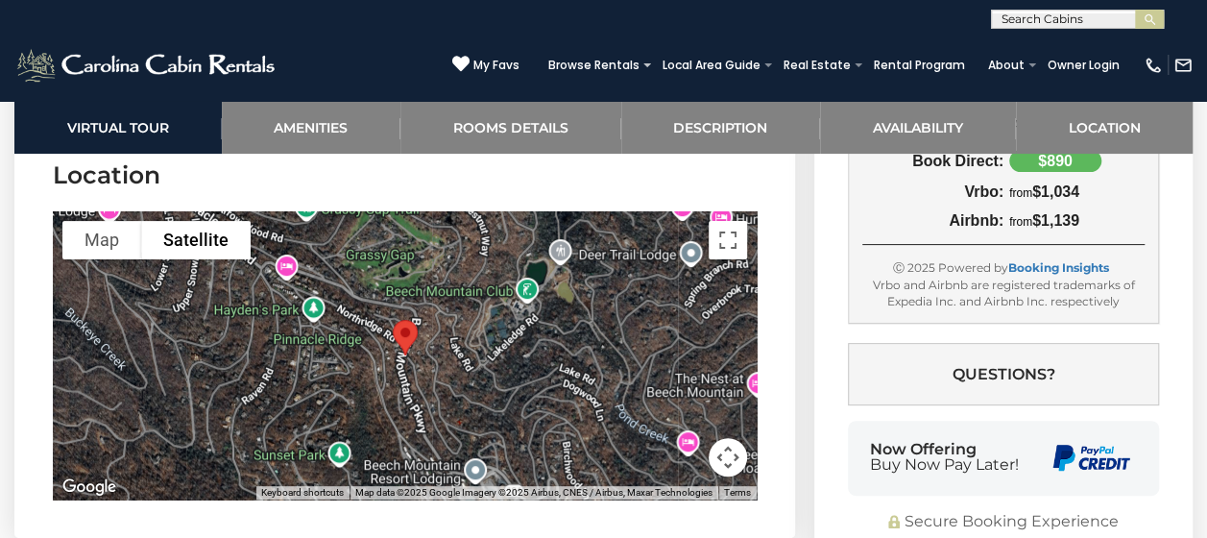
click at [175, 238] on button "Satellite" at bounding box center [196, 240] width 110 height 38
click at [102, 242] on button "Map" at bounding box center [101, 240] width 79 height 38
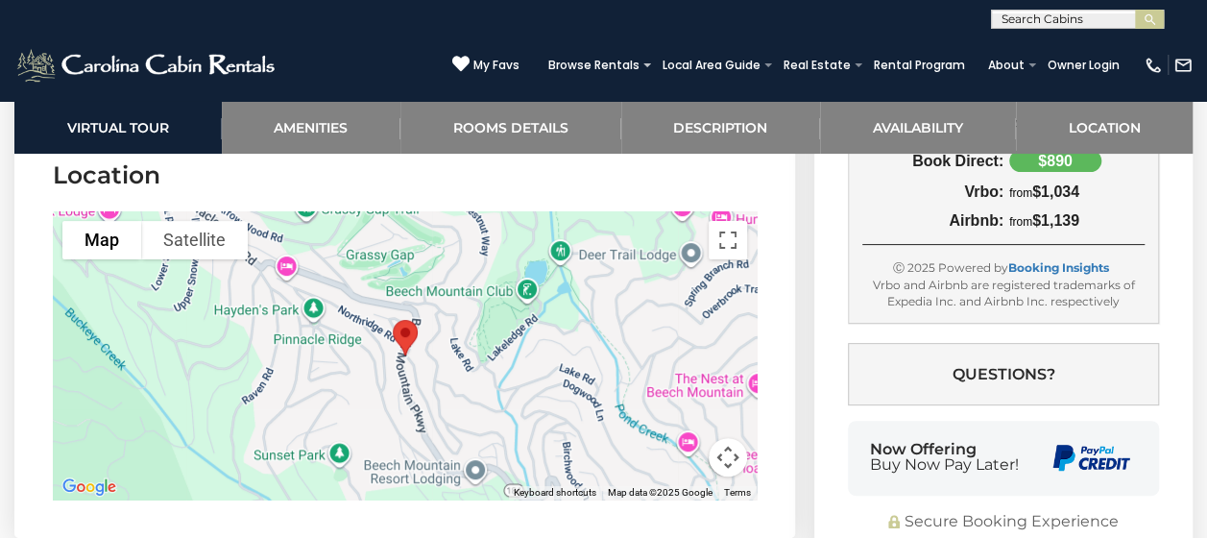
click at [412, 321] on img "Round House" at bounding box center [405, 337] width 40 height 51
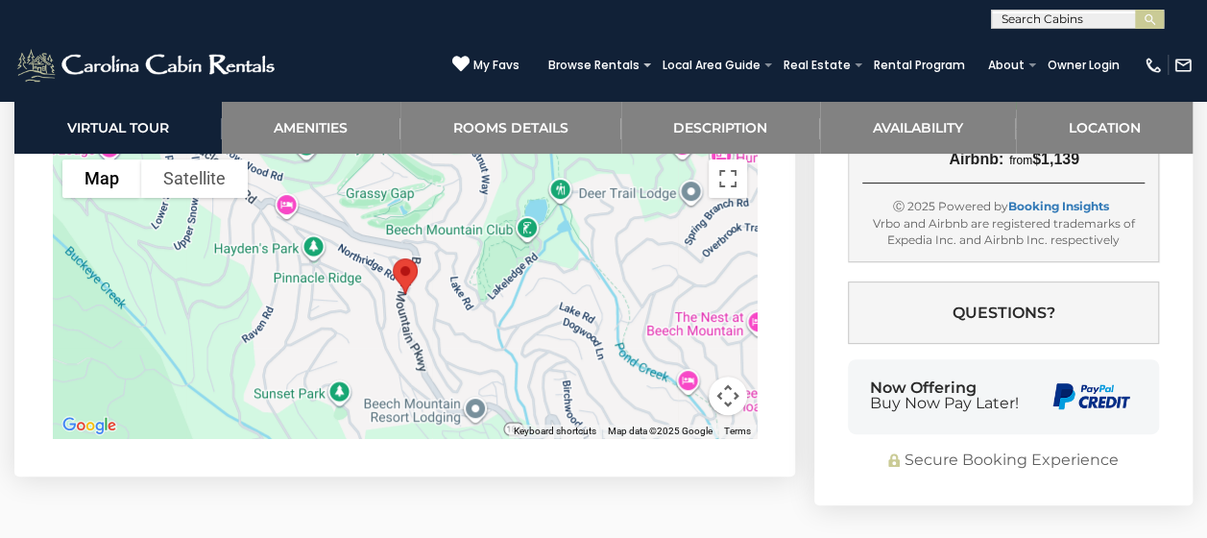
scroll to position [3802, 0]
